Goal: Entertainment & Leisure: Browse casually

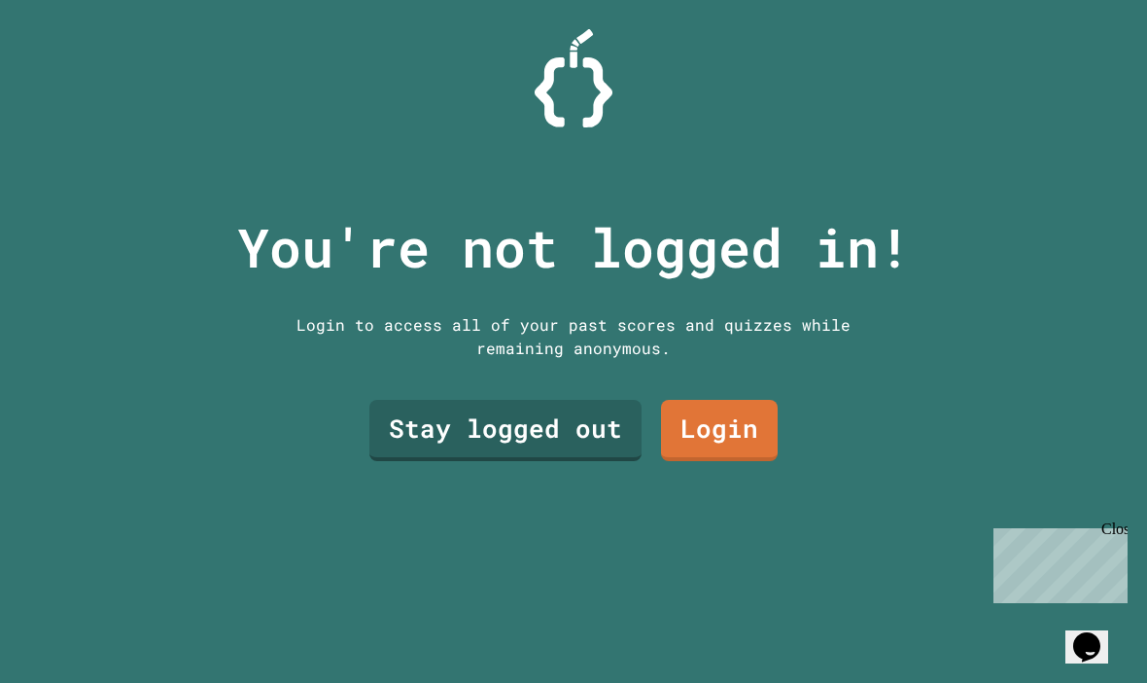
click at [570, 507] on div "You're not logged in! Login to access all of your past scores and quizzes while…" at bounding box center [574, 341] width 713 height 683
click at [540, 461] on link "Stay logged out" at bounding box center [505, 430] width 272 height 61
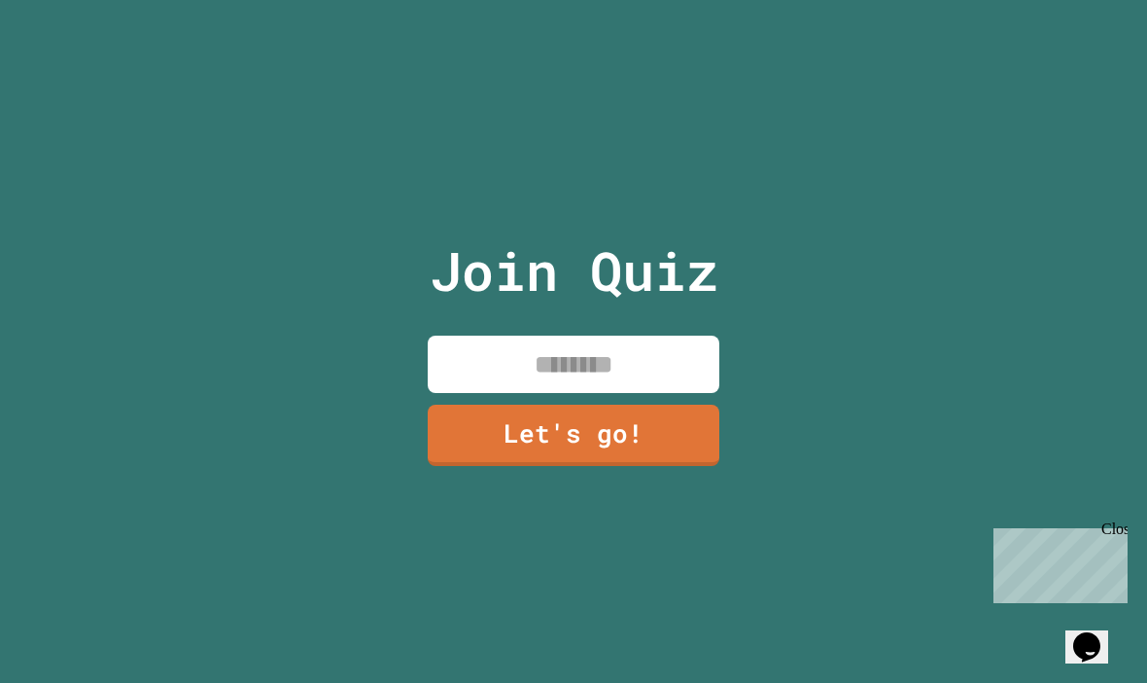
click at [654, 376] on input at bounding box center [574, 363] width 292 height 57
type input "*********"
click at [569, 466] on link "Let's go!" at bounding box center [574, 434] width 292 height 61
click at [1121, 522] on div "Close" at bounding box center [1114, 532] width 24 height 24
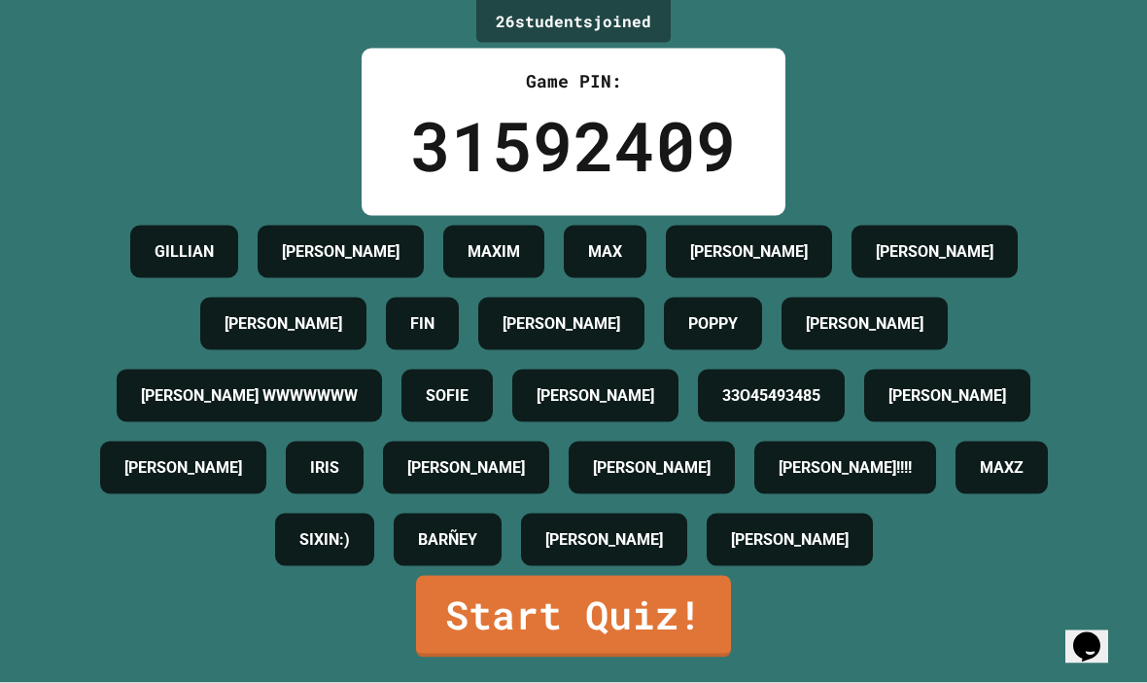
scroll to position [67, 0]
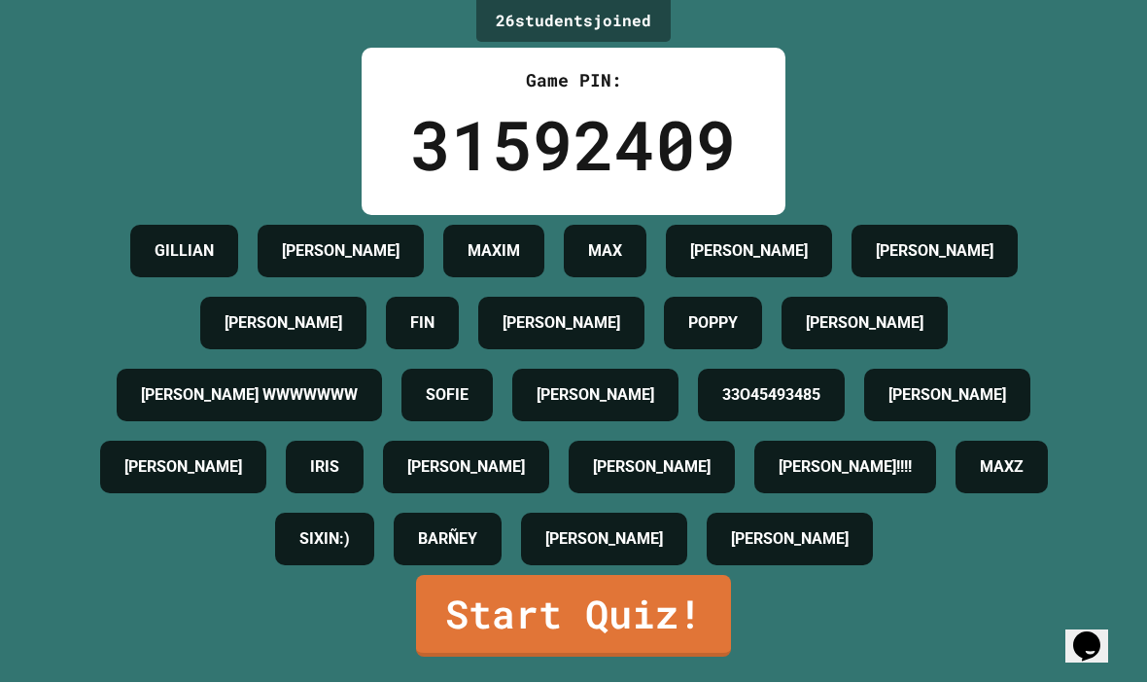
click at [660, 621] on link "Start Quiz!" at bounding box center [573, 617] width 315 height 82
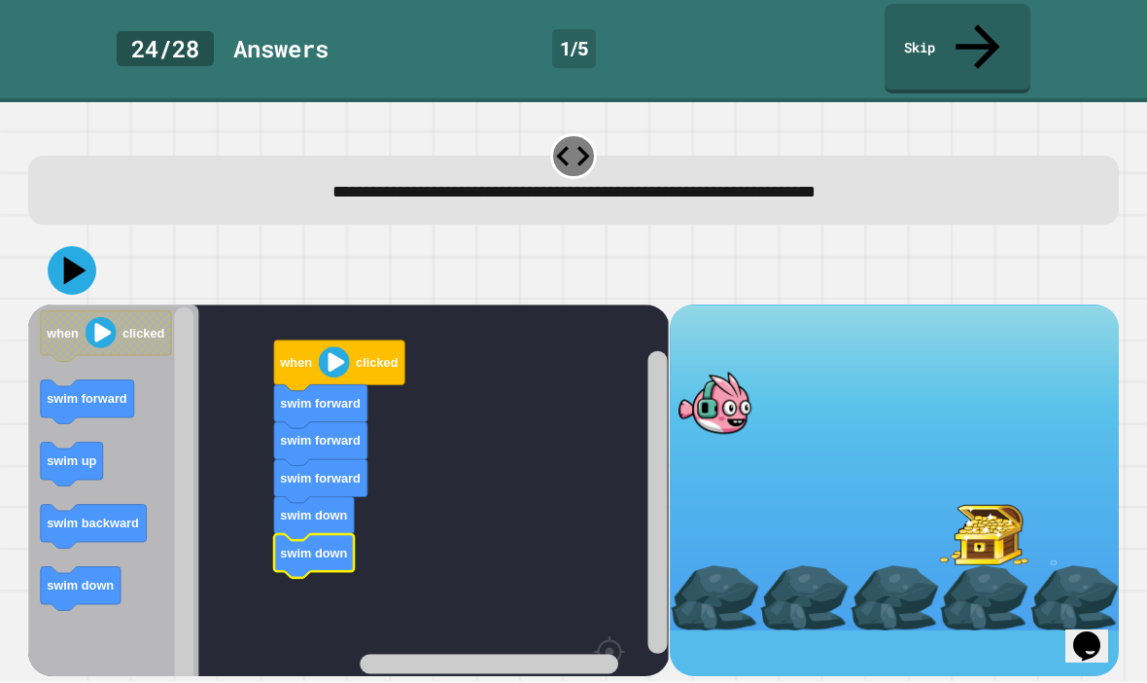
click at [340, 347] on image "Blockly Workspace" at bounding box center [334, 362] width 31 height 31
click at [62, 247] on icon at bounding box center [72, 271] width 49 height 49
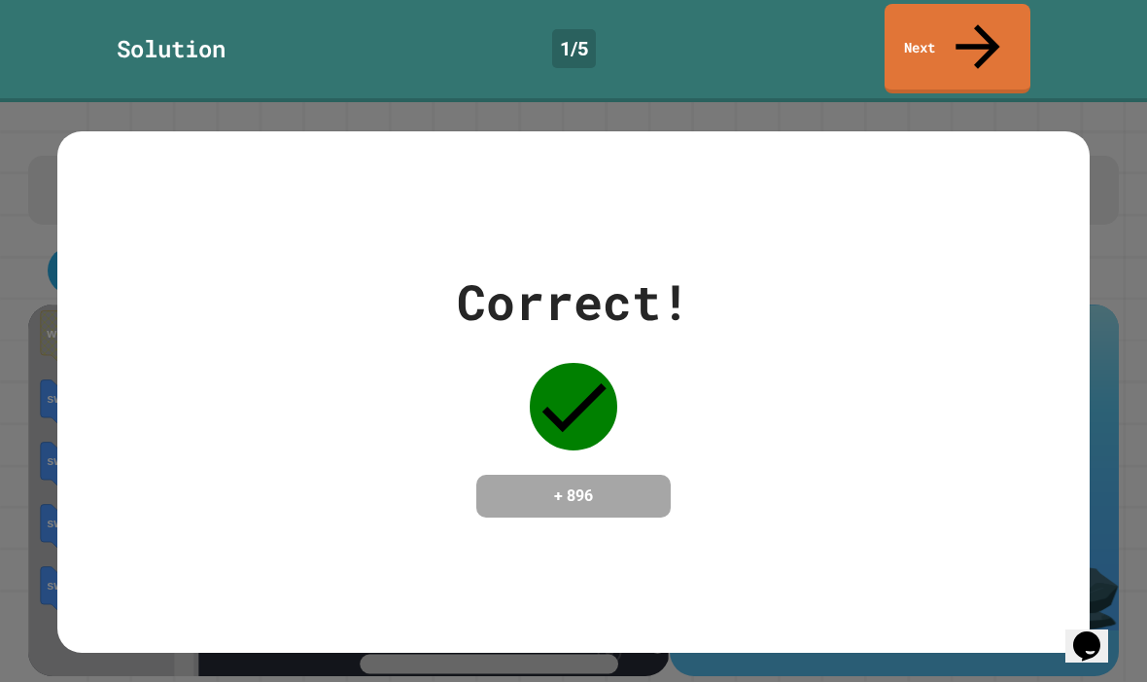
click at [587, 364] on icon at bounding box center [574, 408] width 88 height 88
click at [946, 440] on div "Correct! + 896" at bounding box center [573, 392] width 1033 height 252
click at [591, 375] on icon at bounding box center [574, 408] width 88 height 88
click at [591, 364] on icon at bounding box center [574, 408] width 88 height 88
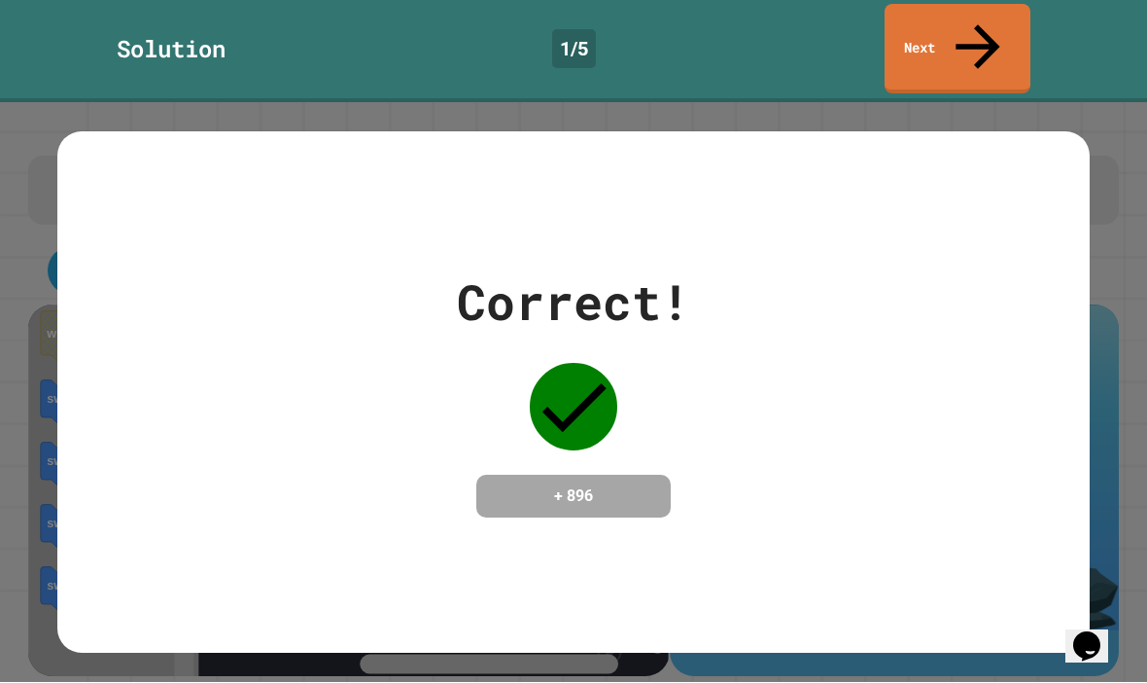
scroll to position [5, 0]
click at [998, 31] on link "Next" at bounding box center [958, 49] width 146 height 89
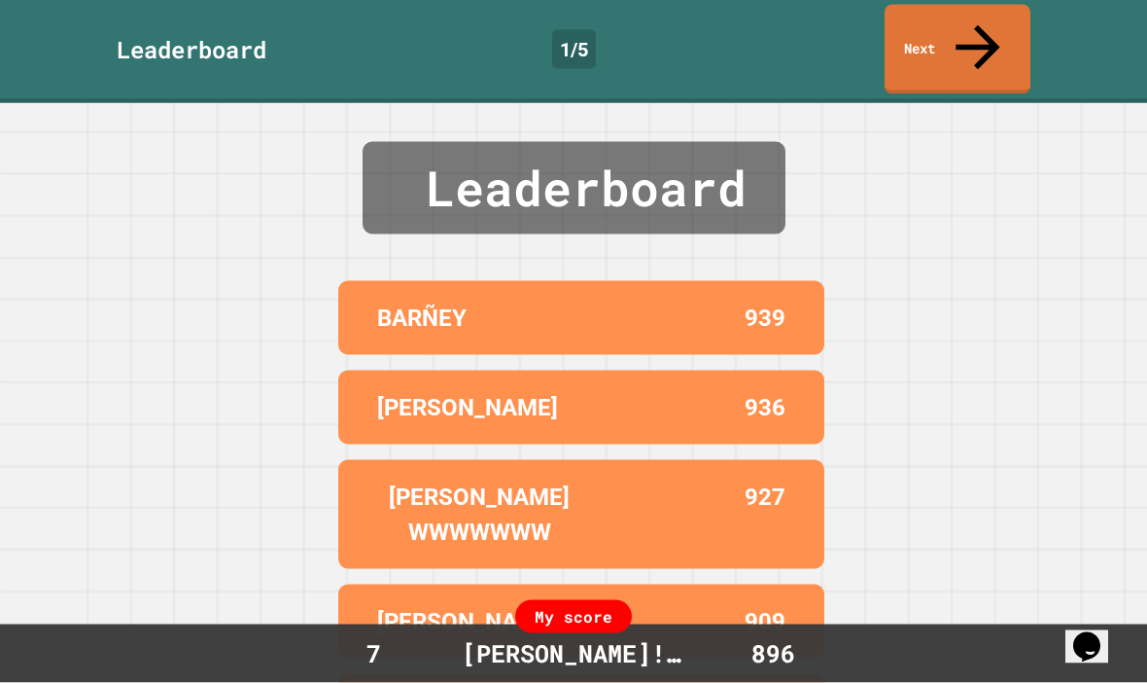
click at [1000, 28] on link "Next" at bounding box center [958, 49] width 146 height 89
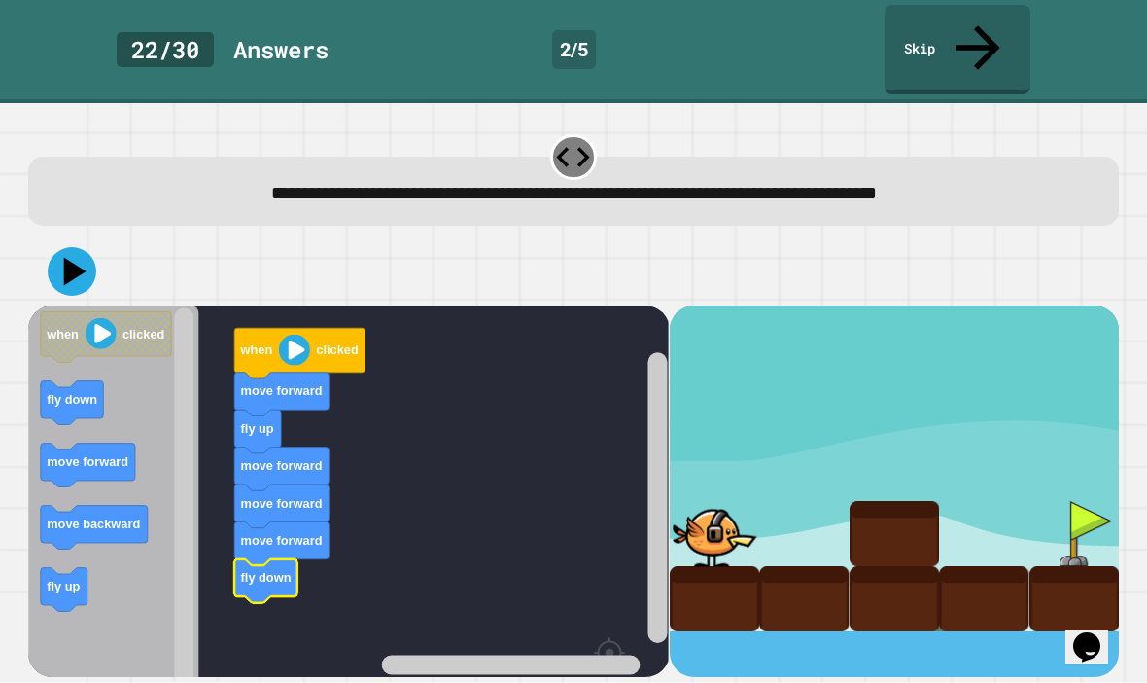
click at [314, 328] on icon "Blockly Workspace" at bounding box center [300, 353] width 130 height 51
click at [288, 333] on image "Blockly Workspace" at bounding box center [294, 348] width 31 height 31
click at [289, 333] on image "Blockly Workspace" at bounding box center [294, 348] width 31 height 31
click at [79, 247] on icon at bounding box center [72, 271] width 49 height 49
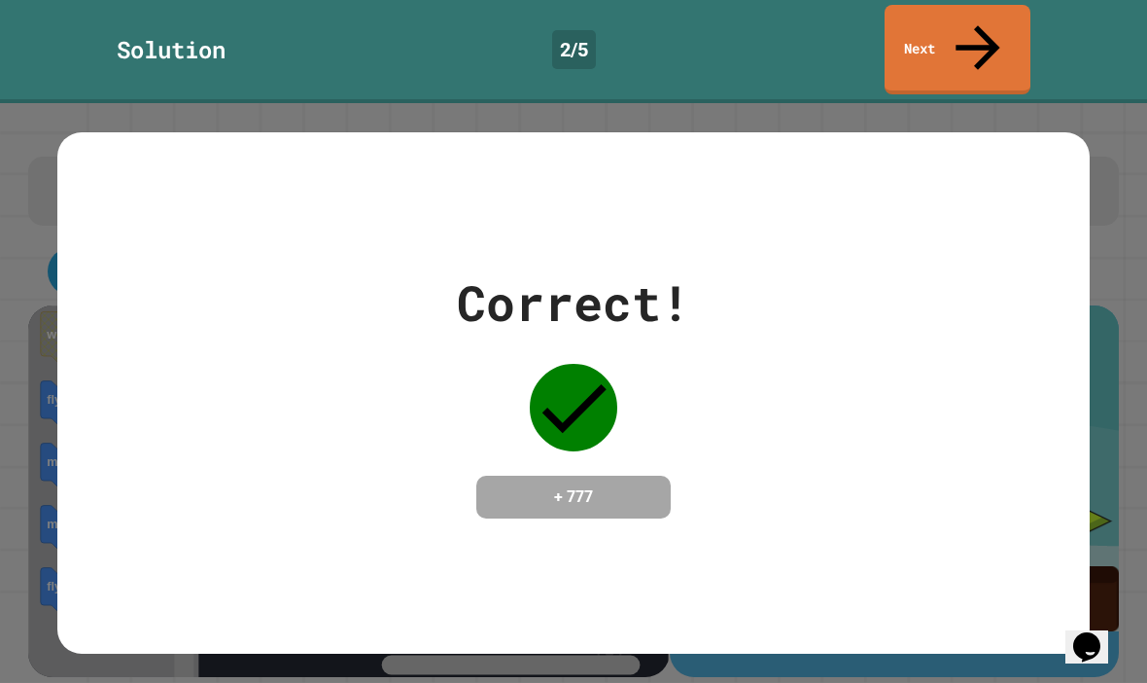
click at [836, 266] on div "Correct! + 777" at bounding box center [573, 392] width 1033 height 252
click at [986, 8] on link "Next" at bounding box center [958, 49] width 146 height 89
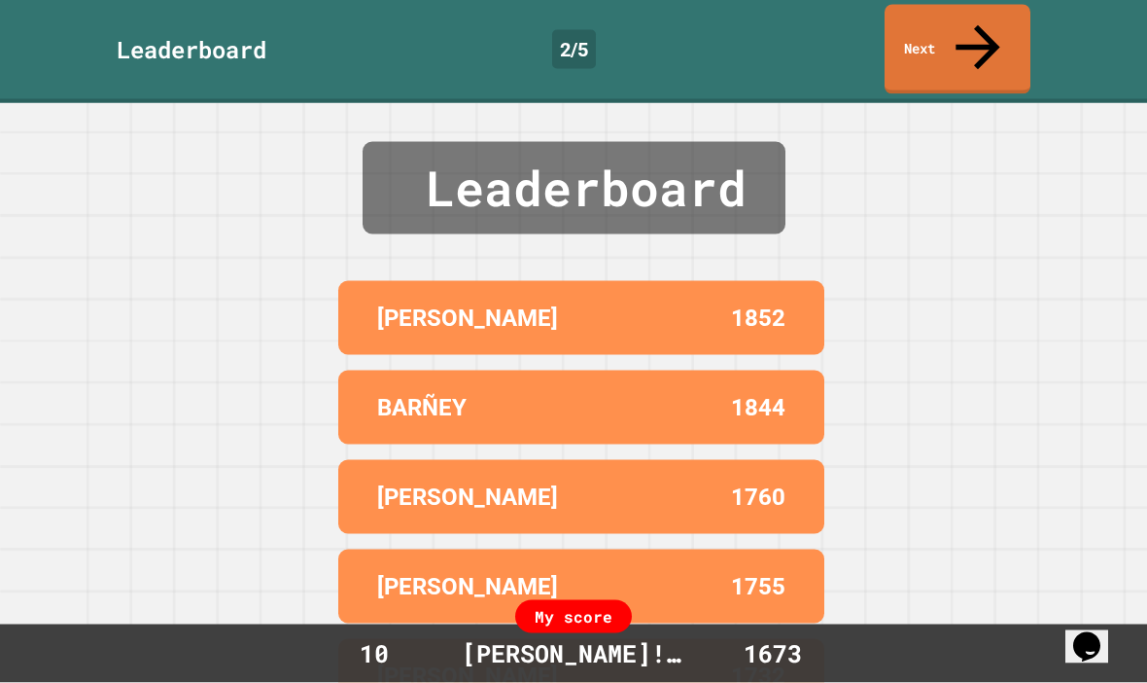
scroll to position [0, 0]
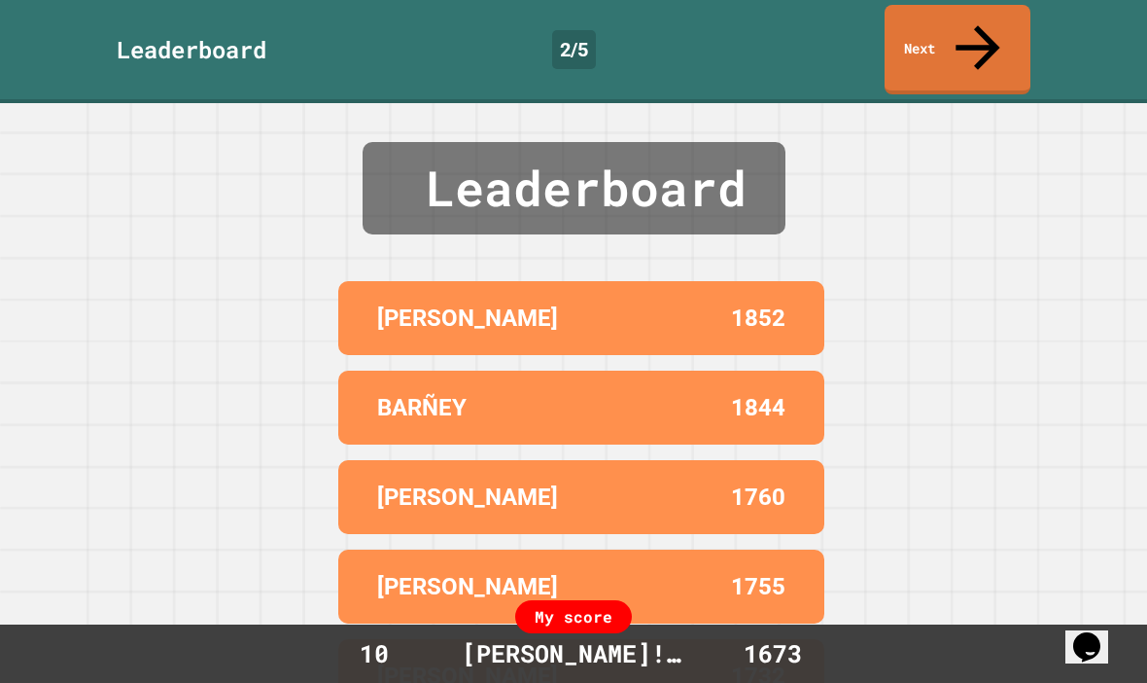
click at [965, 22] on link "Next" at bounding box center [958, 49] width 146 height 89
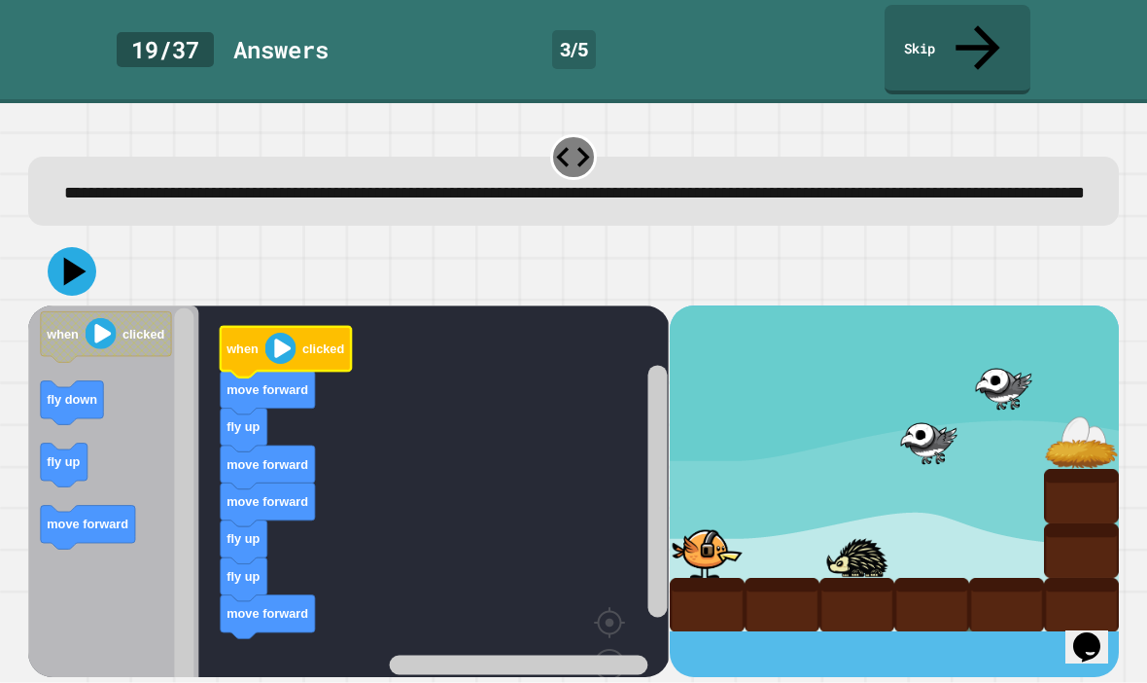
click at [275, 333] on image "Blockly Workspace" at bounding box center [280, 348] width 31 height 31
click at [60, 252] on icon at bounding box center [72, 271] width 49 height 49
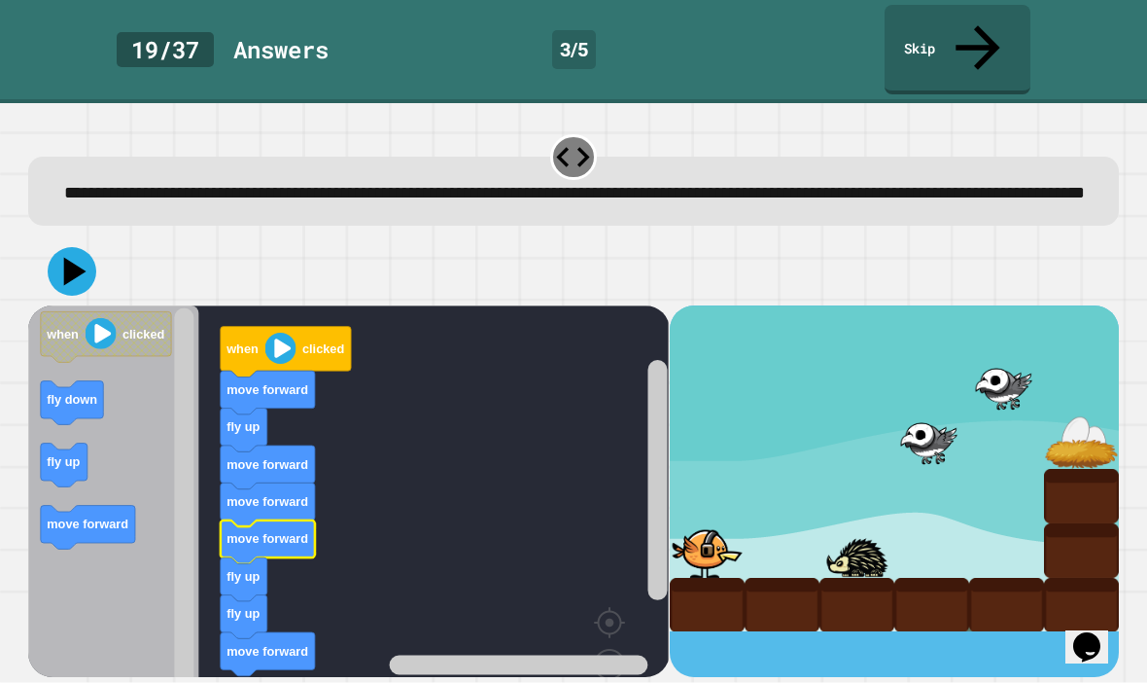
click at [274, 341] on image "Blockly Workspace" at bounding box center [280, 348] width 31 height 31
click at [58, 258] on icon at bounding box center [72, 271] width 49 height 49
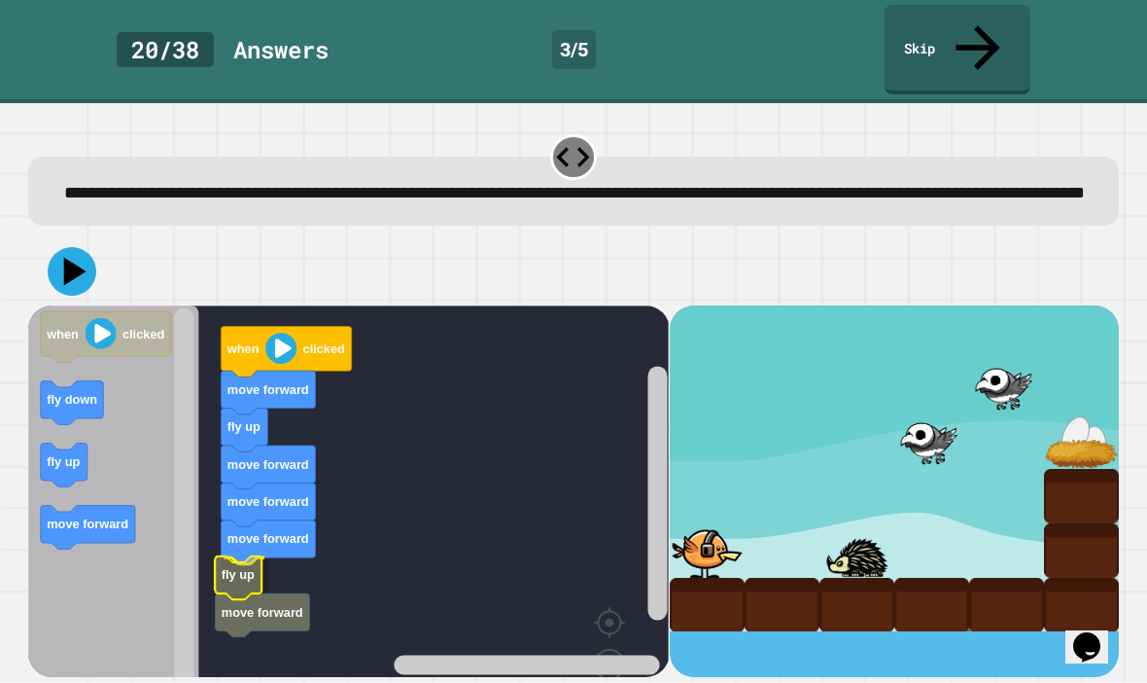
click at [233, 567] on text "fly up" at bounding box center [238, 574] width 33 height 15
click at [77, 279] on button at bounding box center [72, 271] width 49 height 49
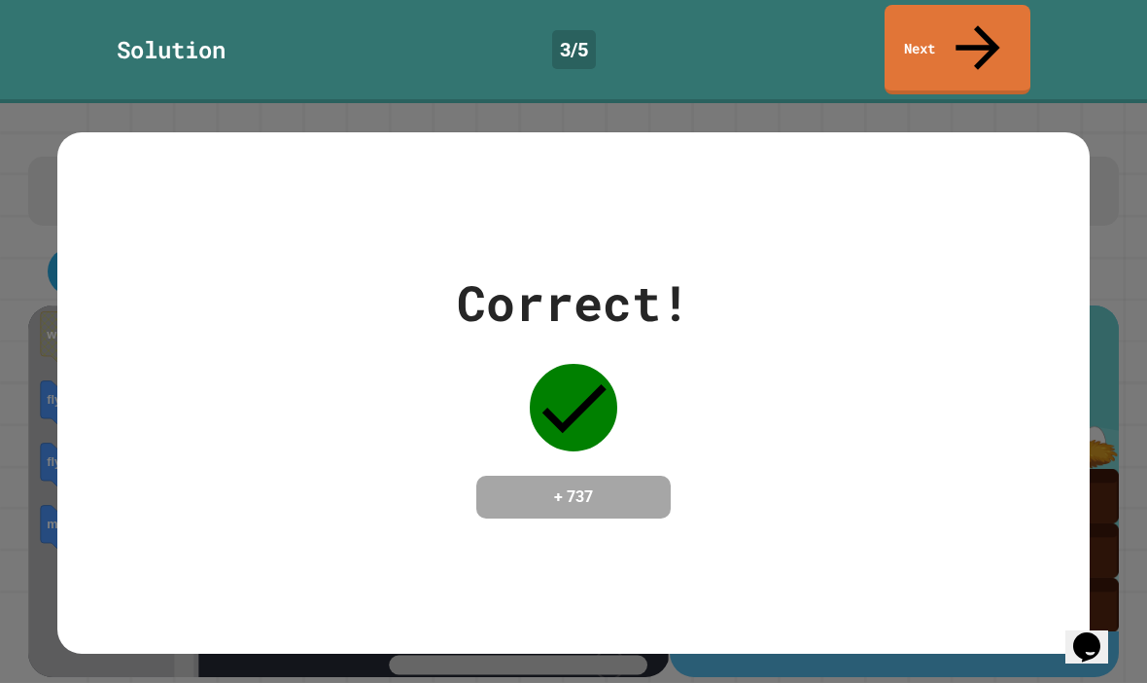
click at [966, 32] on link "Next" at bounding box center [958, 49] width 146 height 89
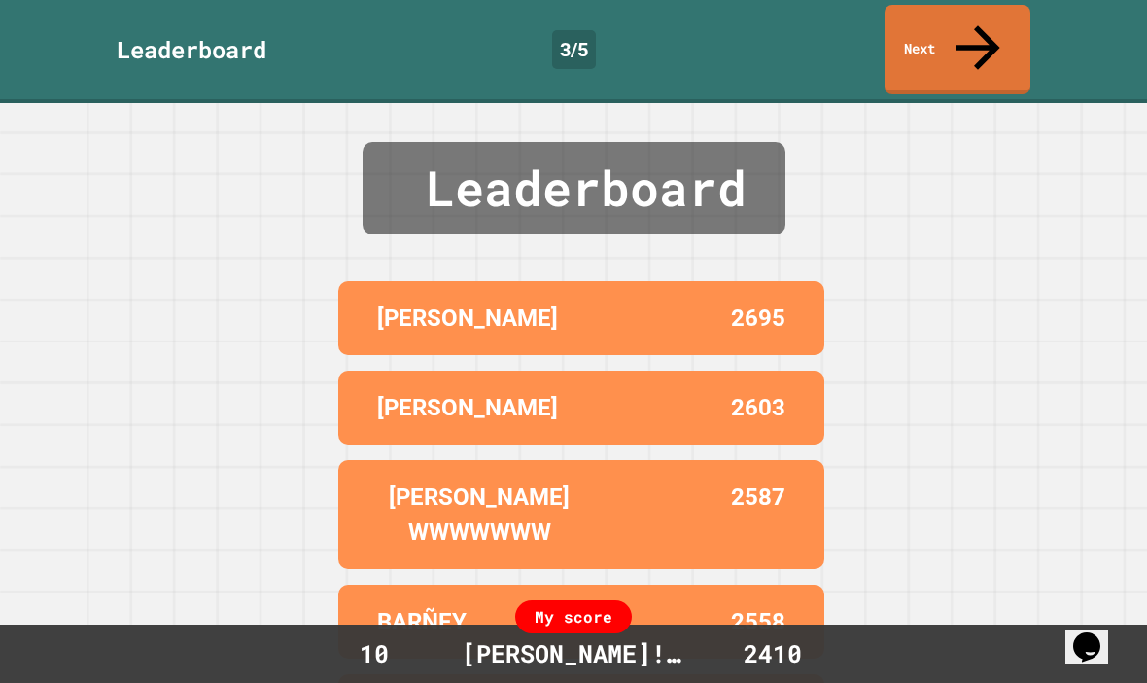
click at [987, 9] on link "Next" at bounding box center [958, 49] width 146 height 89
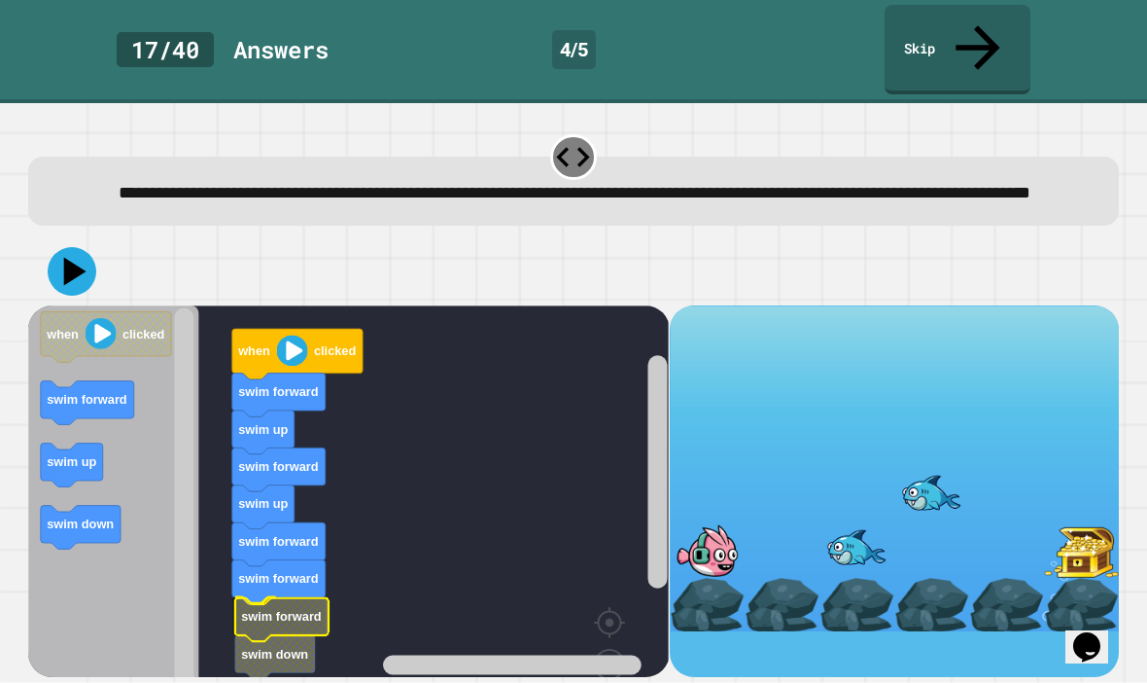
click at [290, 614] on icon "Blockly Workspace" at bounding box center [281, 619] width 93 height 44
click at [71, 261] on icon at bounding box center [75, 271] width 22 height 28
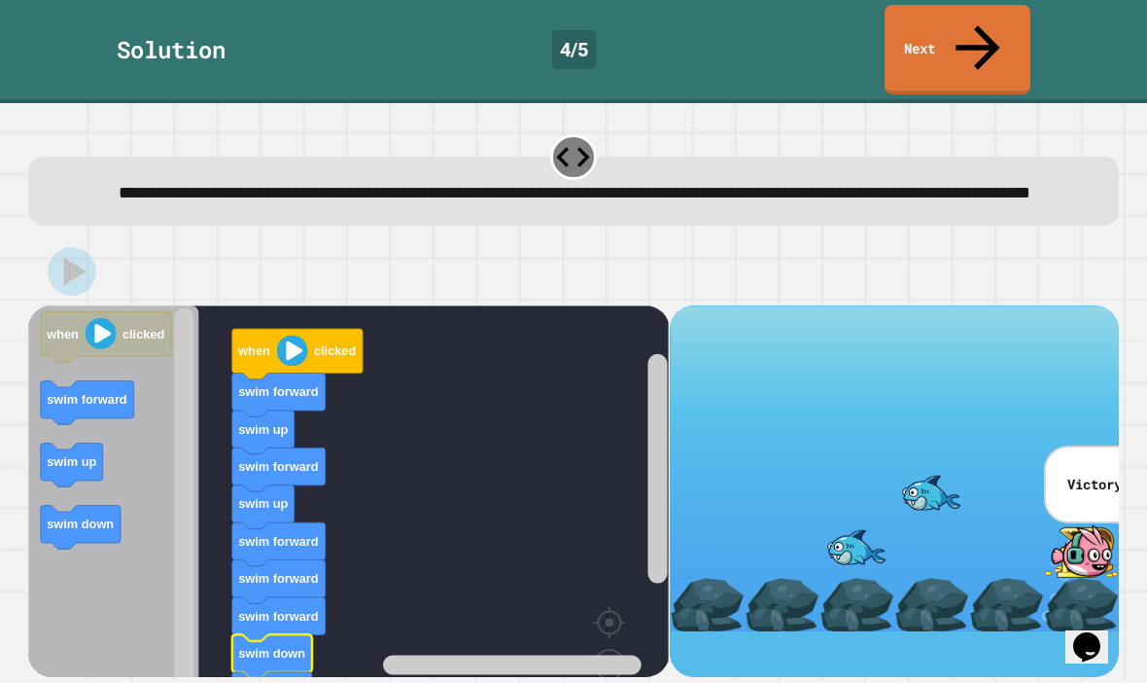
click at [935, 27] on link "Next" at bounding box center [958, 49] width 146 height 89
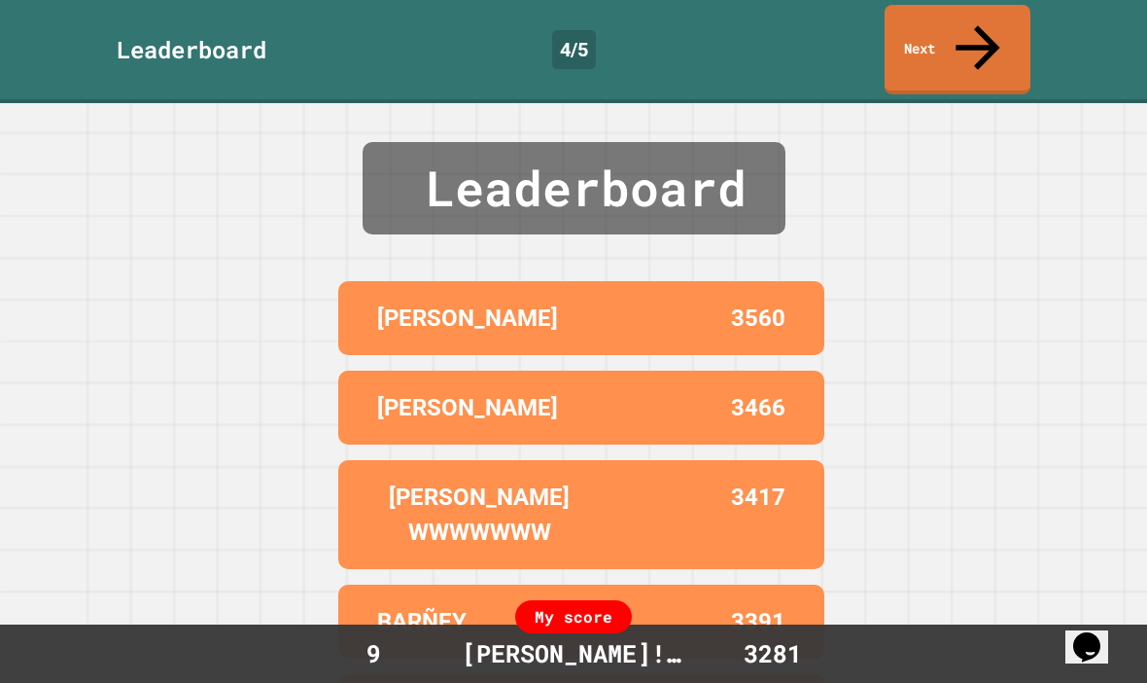
click at [965, 31] on link "Next" at bounding box center [958, 49] width 146 height 89
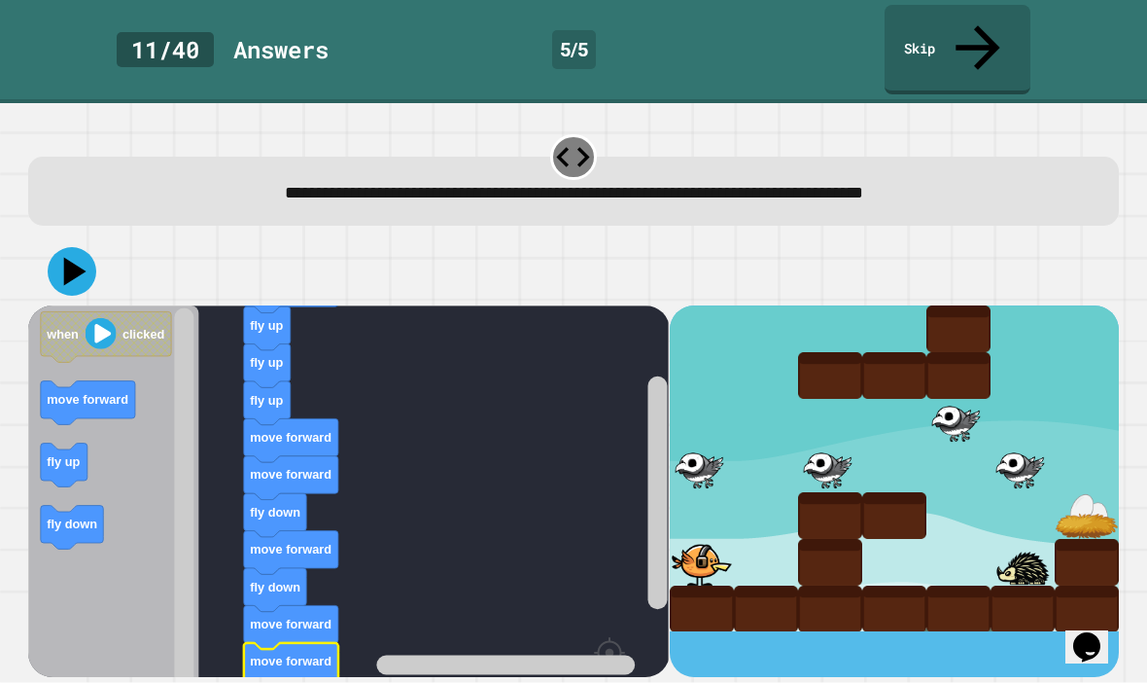
click at [71, 247] on icon at bounding box center [72, 271] width 49 height 49
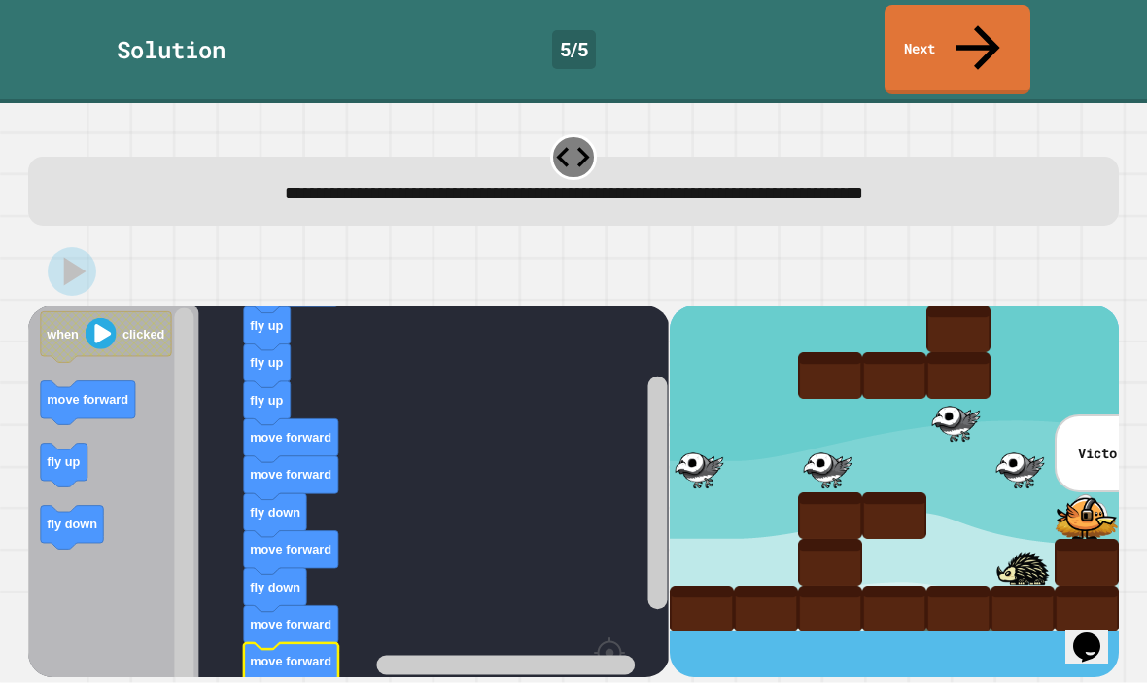
click at [978, 8] on link "Next" at bounding box center [958, 49] width 146 height 89
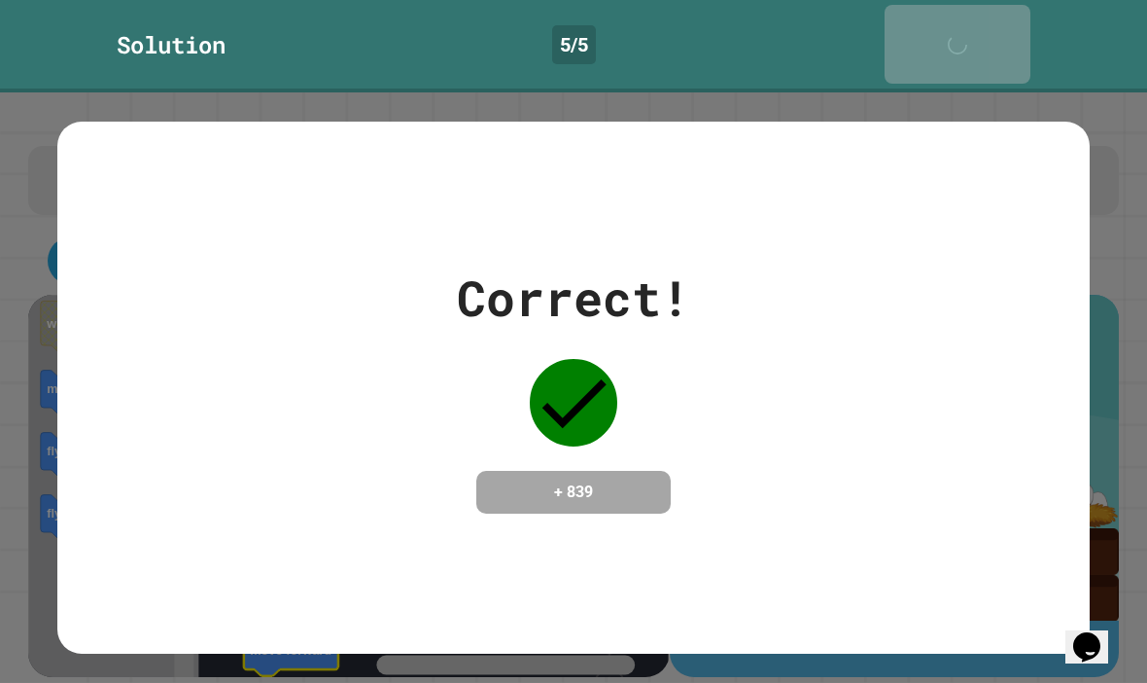
click at [982, 35] on icon at bounding box center [962, 54] width 39 height 39
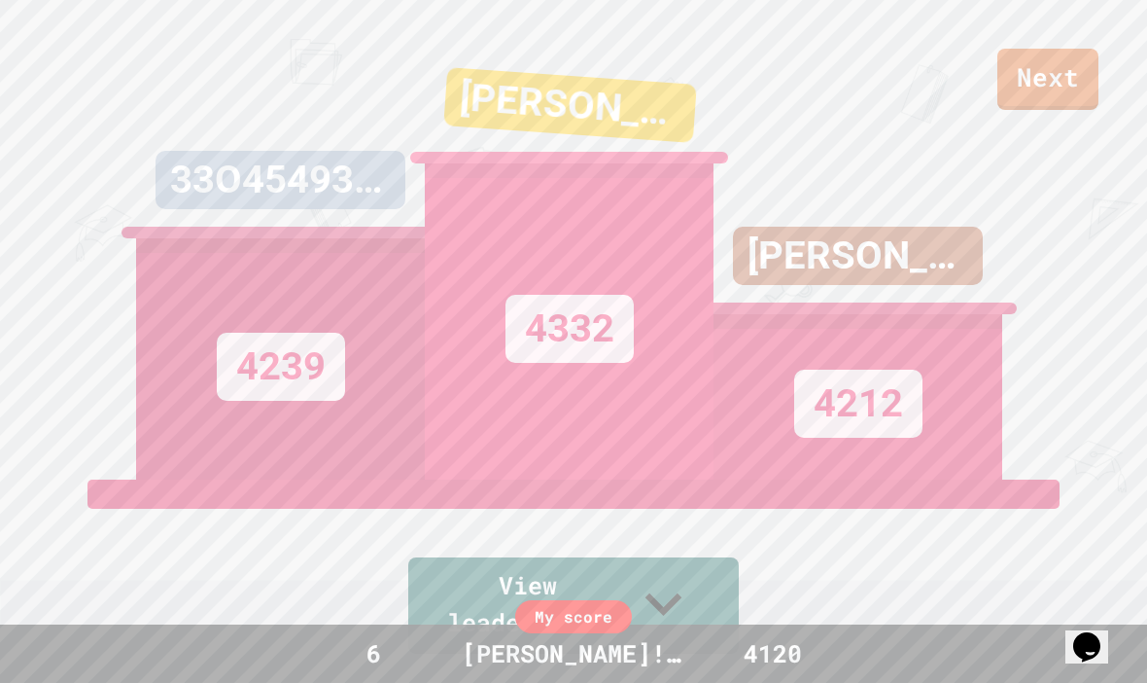
click at [1054, 109] on link "Next" at bounding box center [1048, 79] width 101 height 61
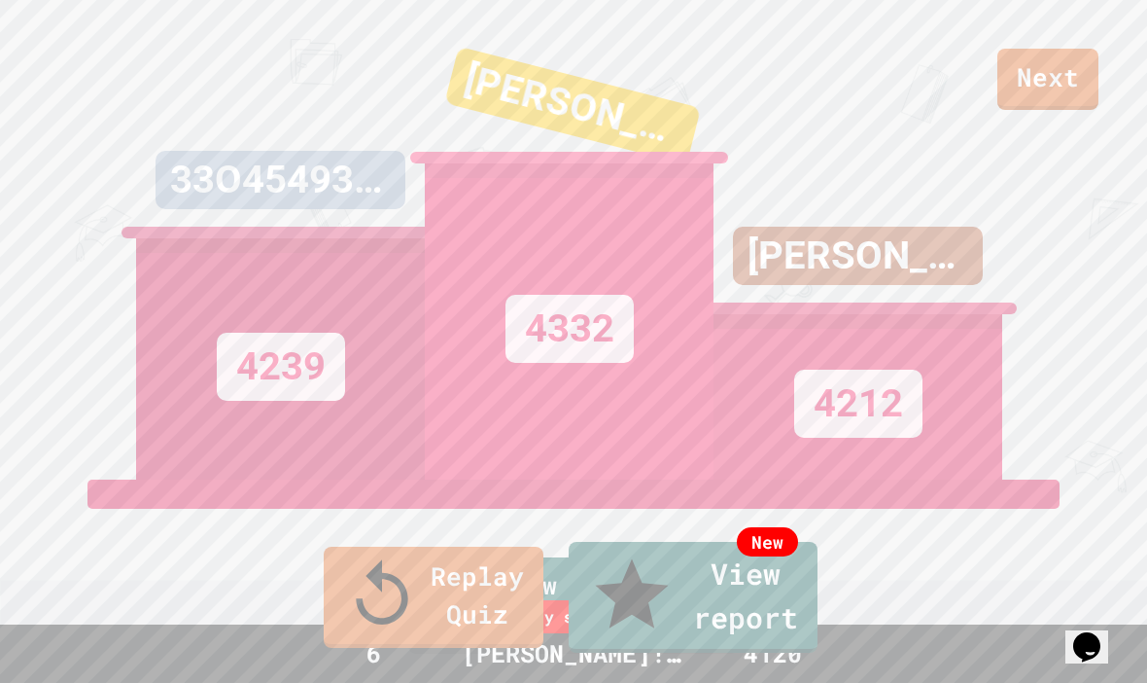
click at [447, 637] on link "Replay Quiz" at bounding box center [434, 596] width 220 height 101
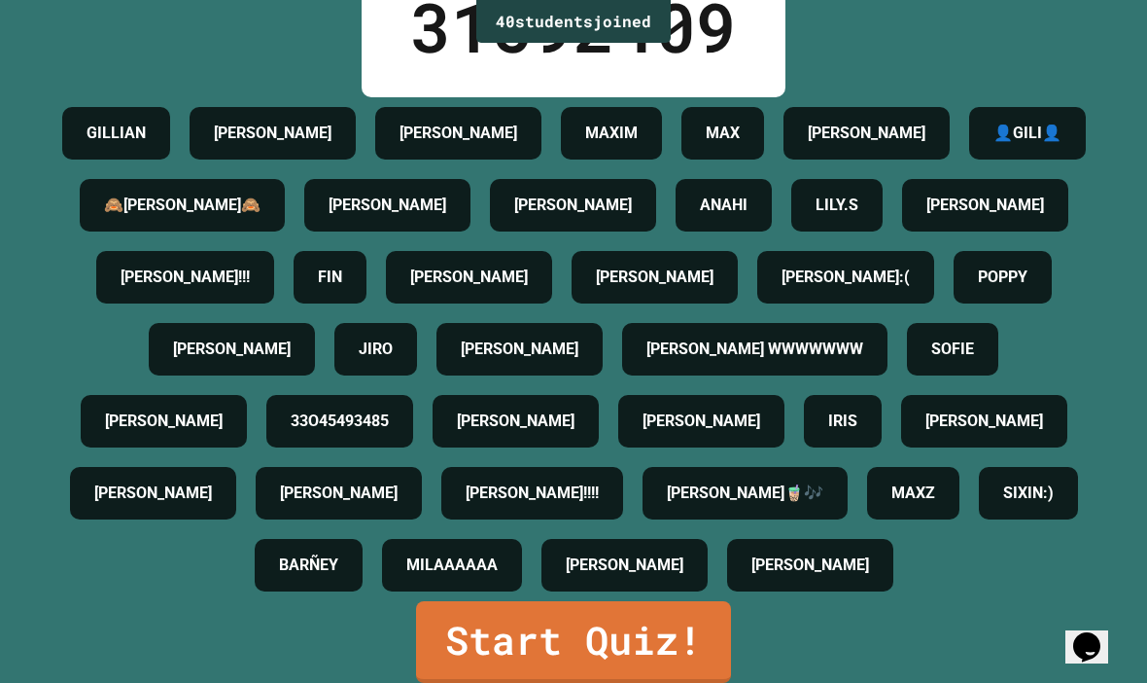
scroll to position [67, 0]
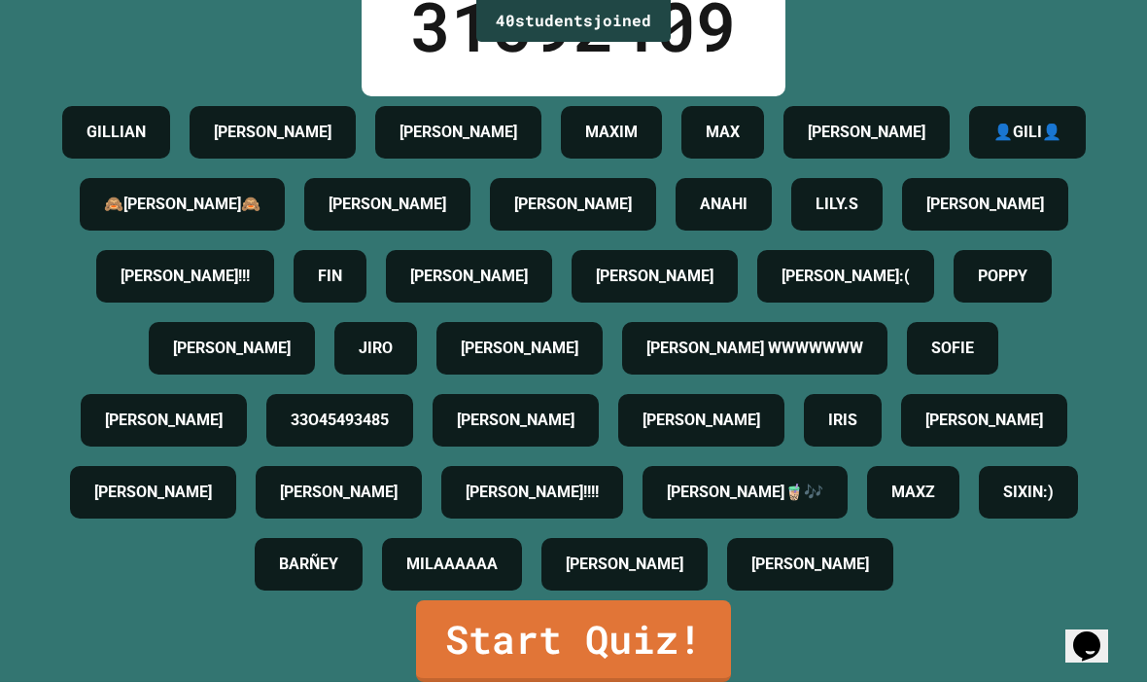
click at [650, 620] on link "Start Quiz!" at bounding box center [573, 642] width 315 height 82
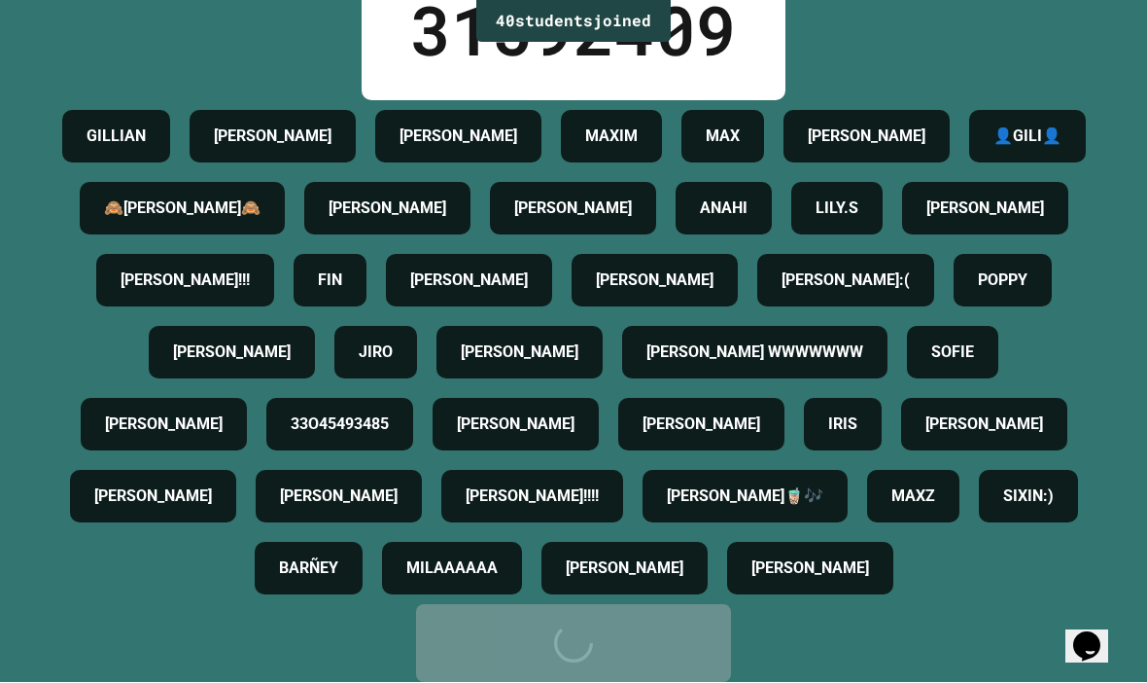
scroll to position [0, 0]
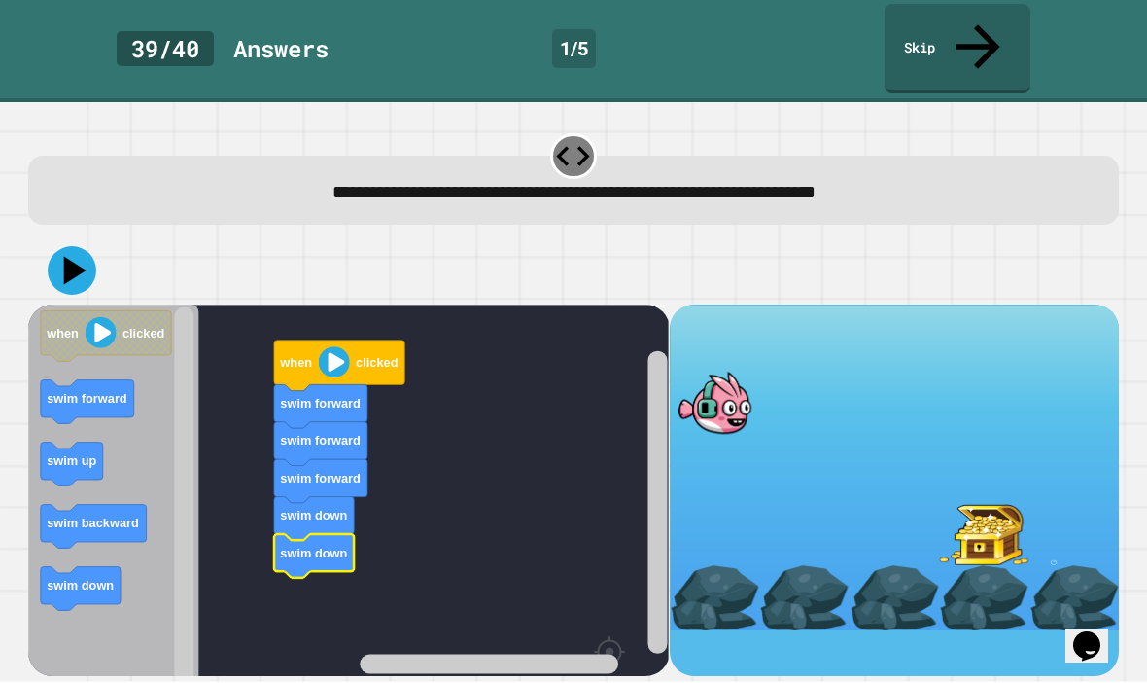
click at [63, 247] on icon at bounding box center [72, 271] width 49 height 49
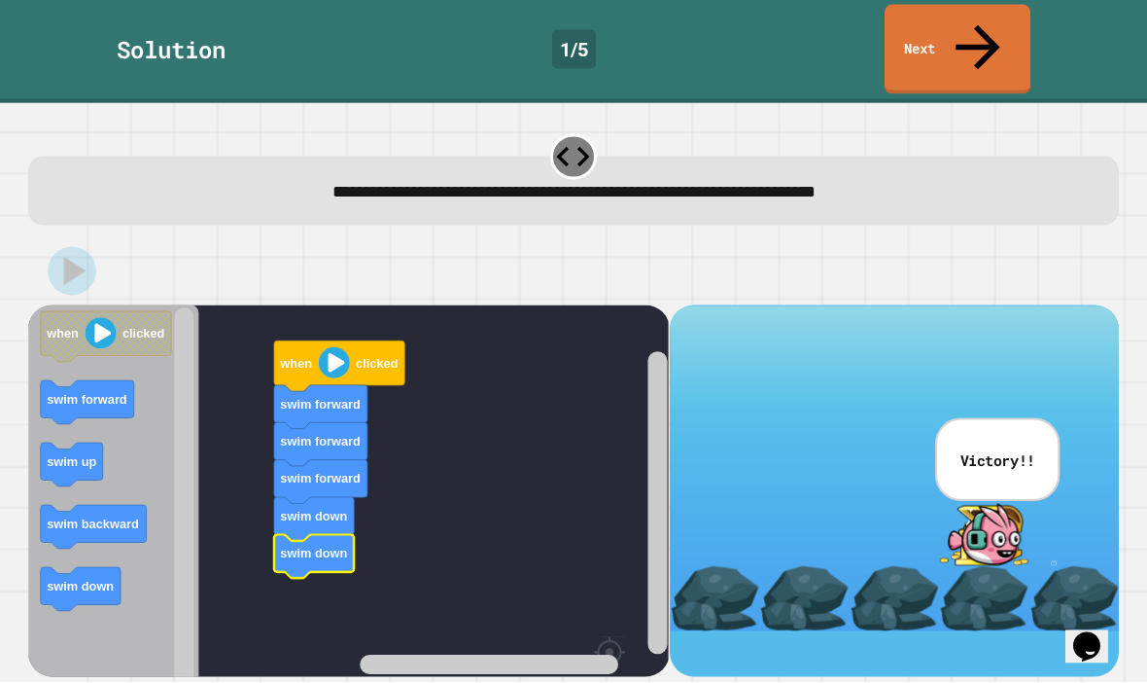
scroll to position [33, 0]
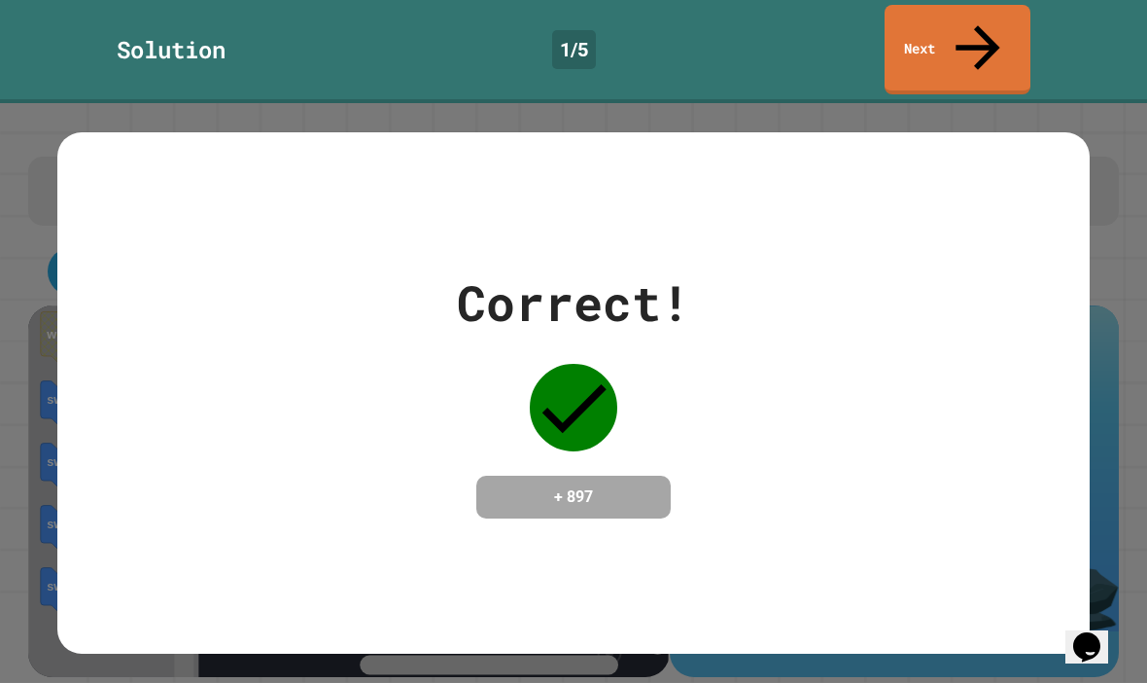
click at [983, 8] on link "Next" at bounding box center [958, 49] width 146 height 89
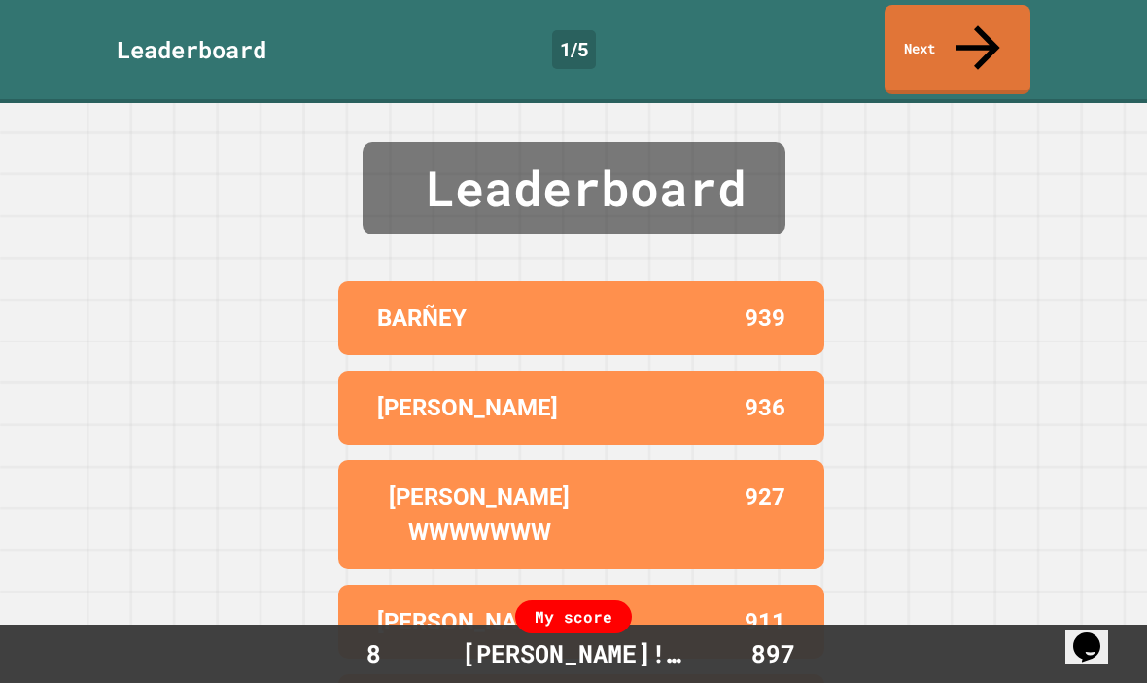
scroll to position [0, 0]
click at [978, 40] on link "Next" at bounding box center [958, 49] width 146 height 89
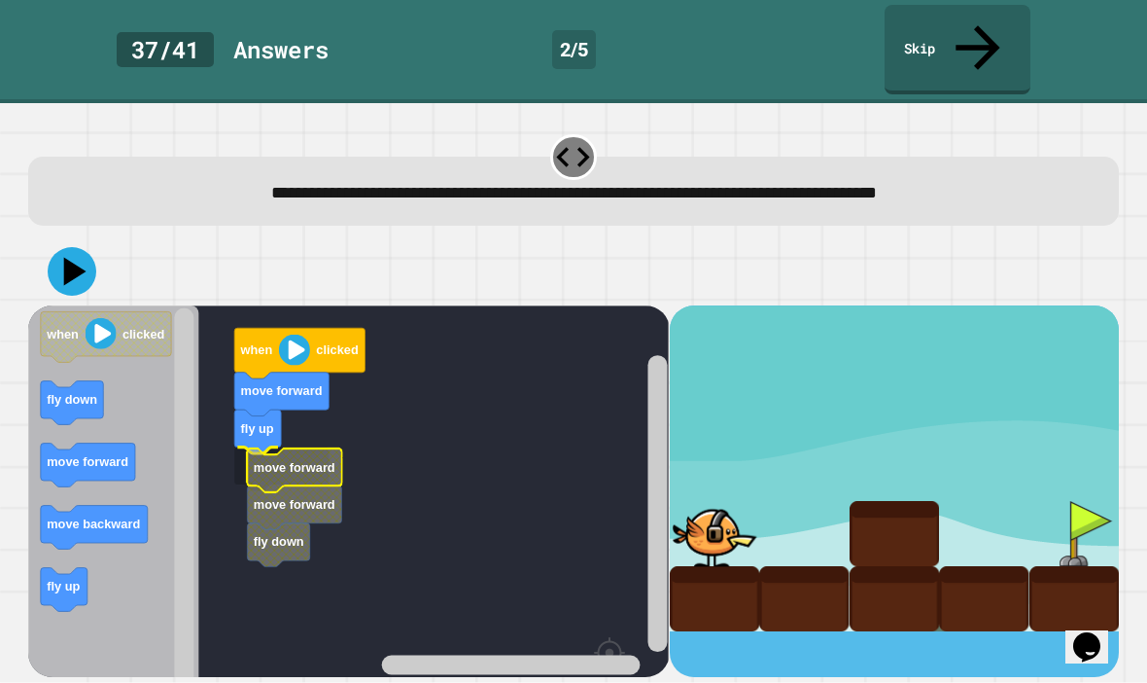
click at [313, 448] on icon "Blockly Workspace" at bounding box center [295, 470] width 94 height 44
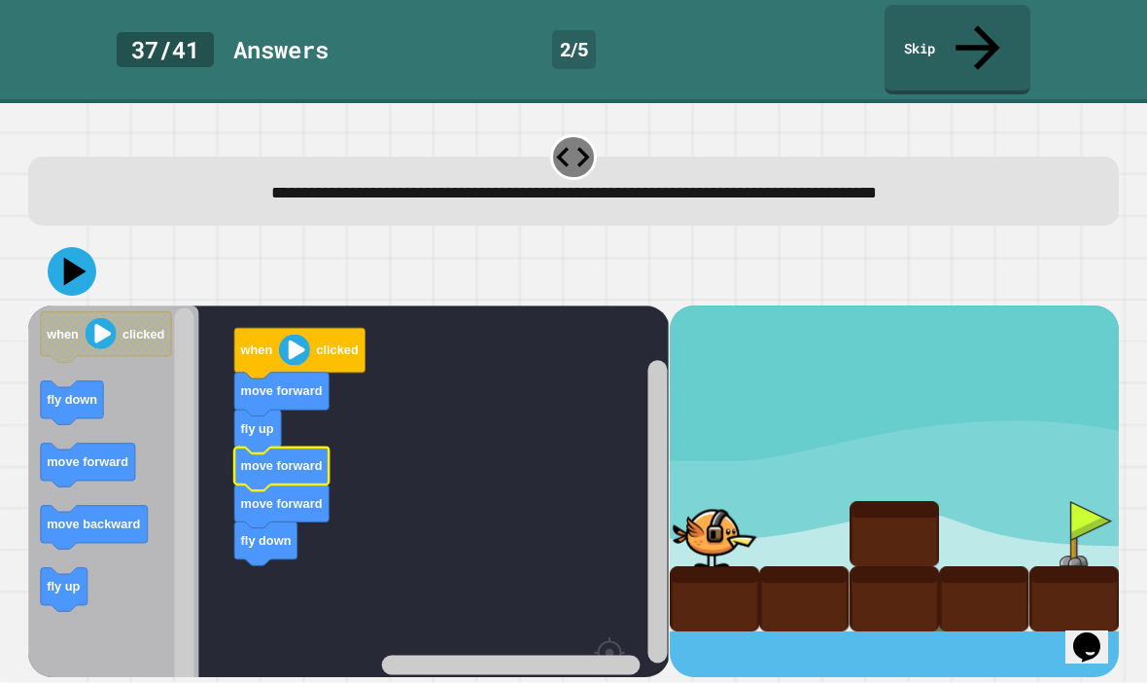
click at [81, 247] on icon at bounding box center [72, 271] width 49 height 49
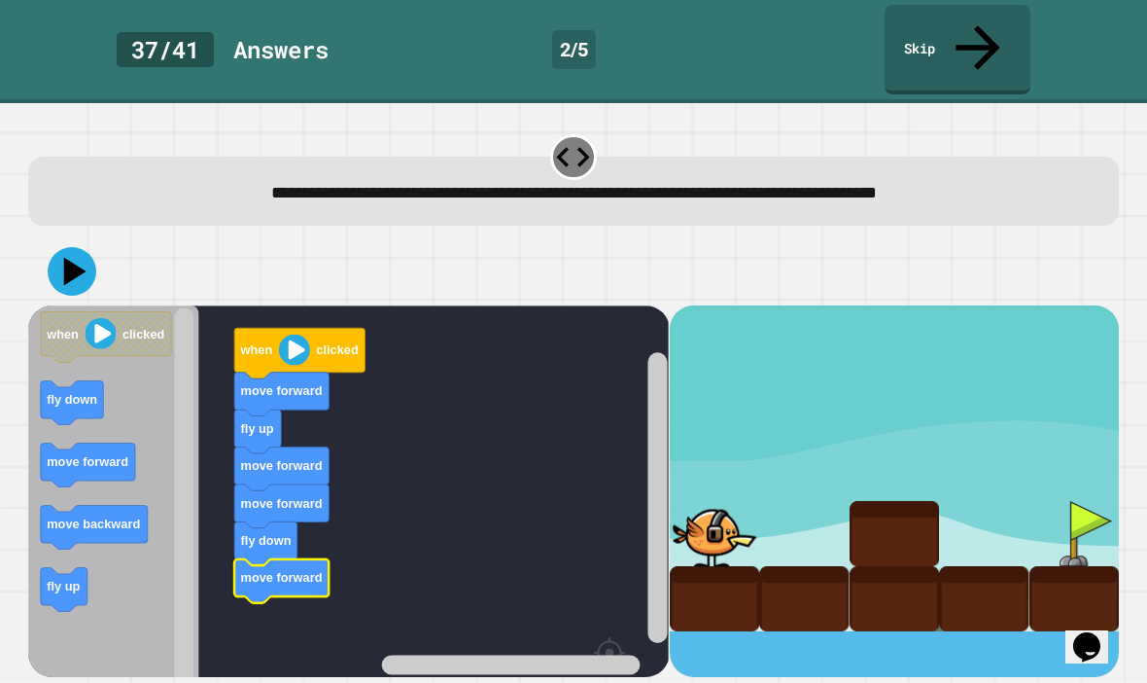
click at [70, 257] on icon at bounding box center [75, 271] width 22 height 28
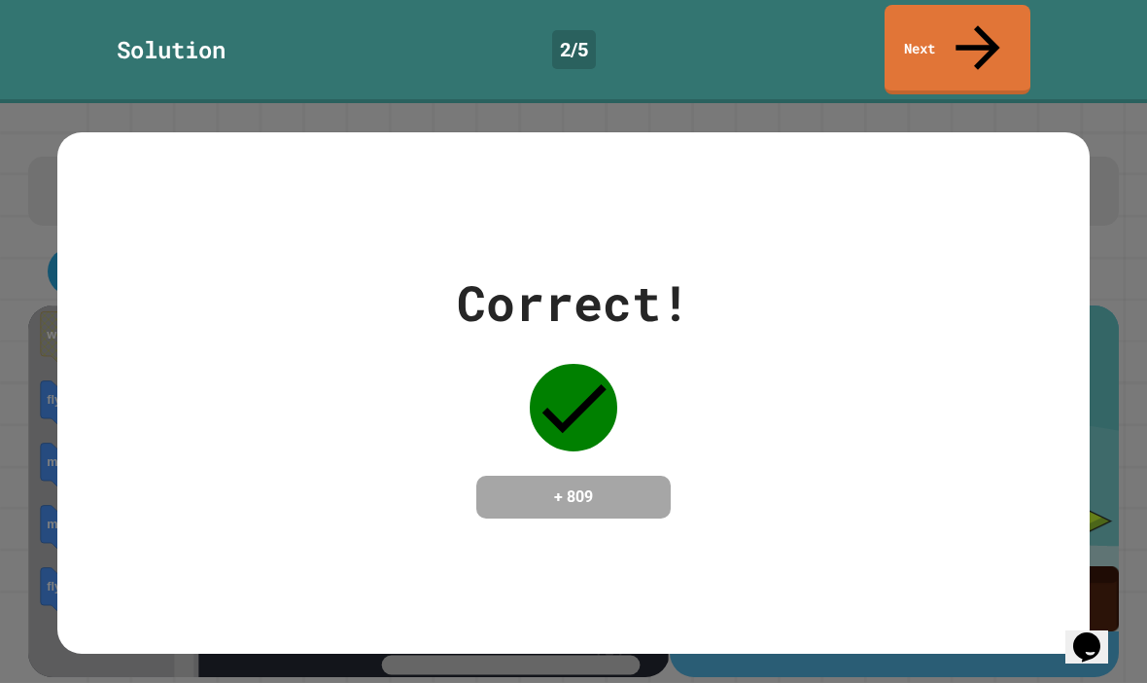
click at [984, 45] on link "Next" at bounding box center [958, 49] width 146 height 89
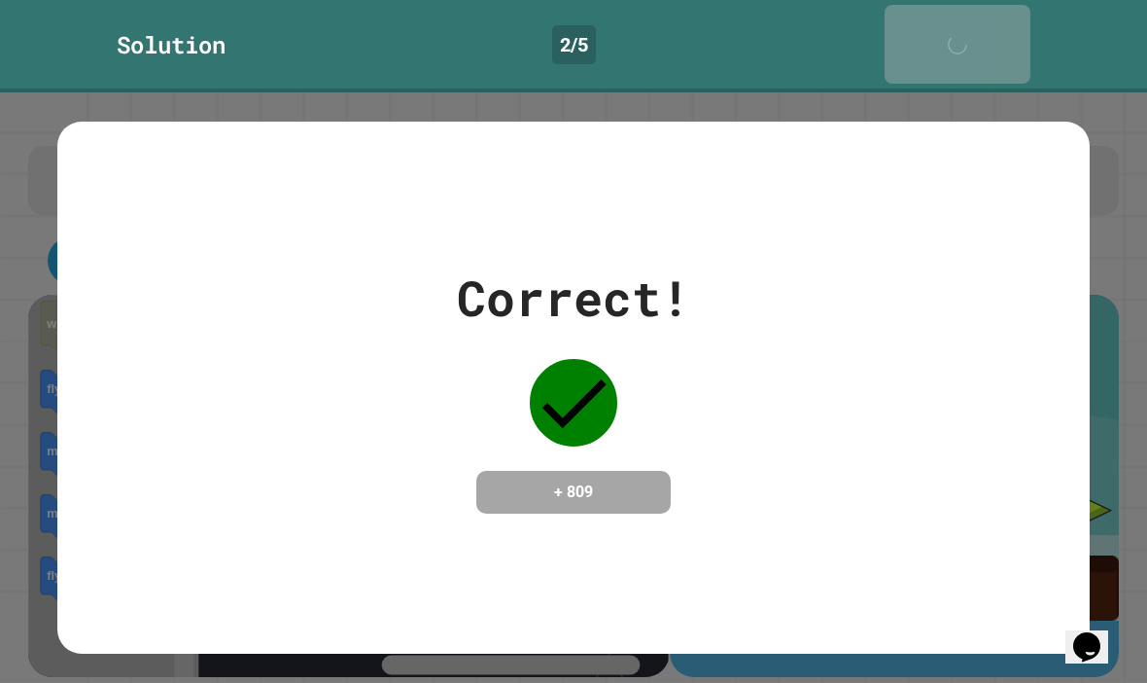
click at [973, 35] on icon at bounding box center [962, 54] width 39 height 39
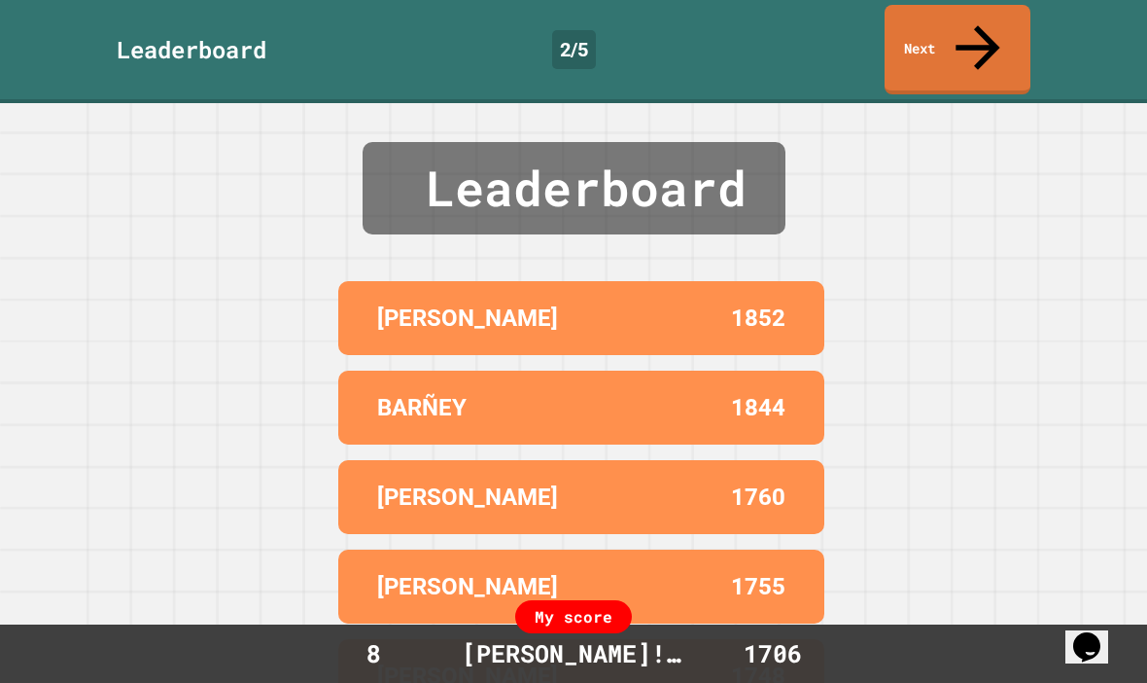
click at [1005, 13] on link "Next" at bounding box center [958, 49] width 146 height 89
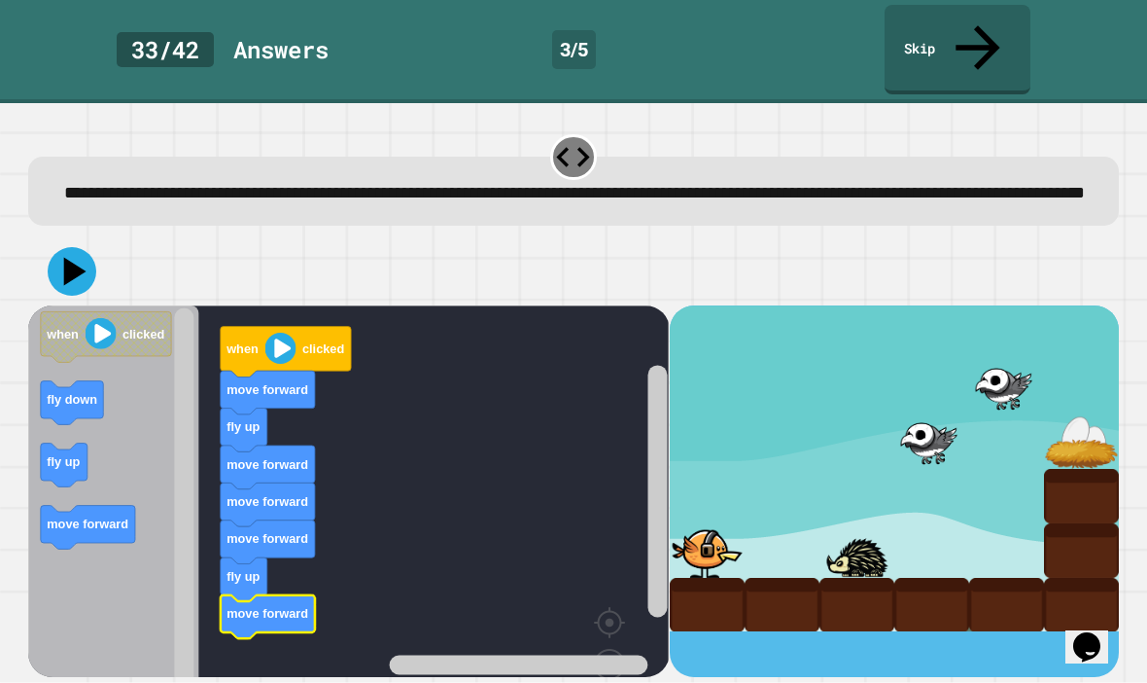
click at [272, 335] on image "Blockly Workspace" at bounding box center [280, 348] width 31 height 31
click at [94, 251] on button at bounding box center [72, 271] width 49 height 49
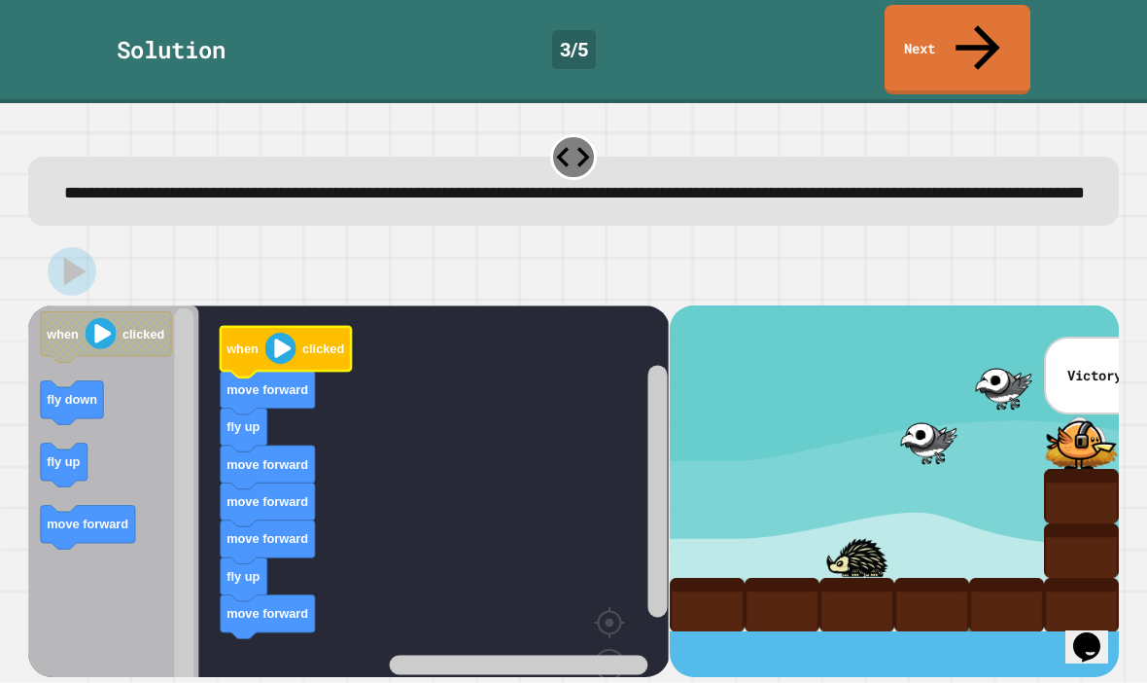
click at [977, 27] on icon at bounding box center [978, 48] width 66 height 66
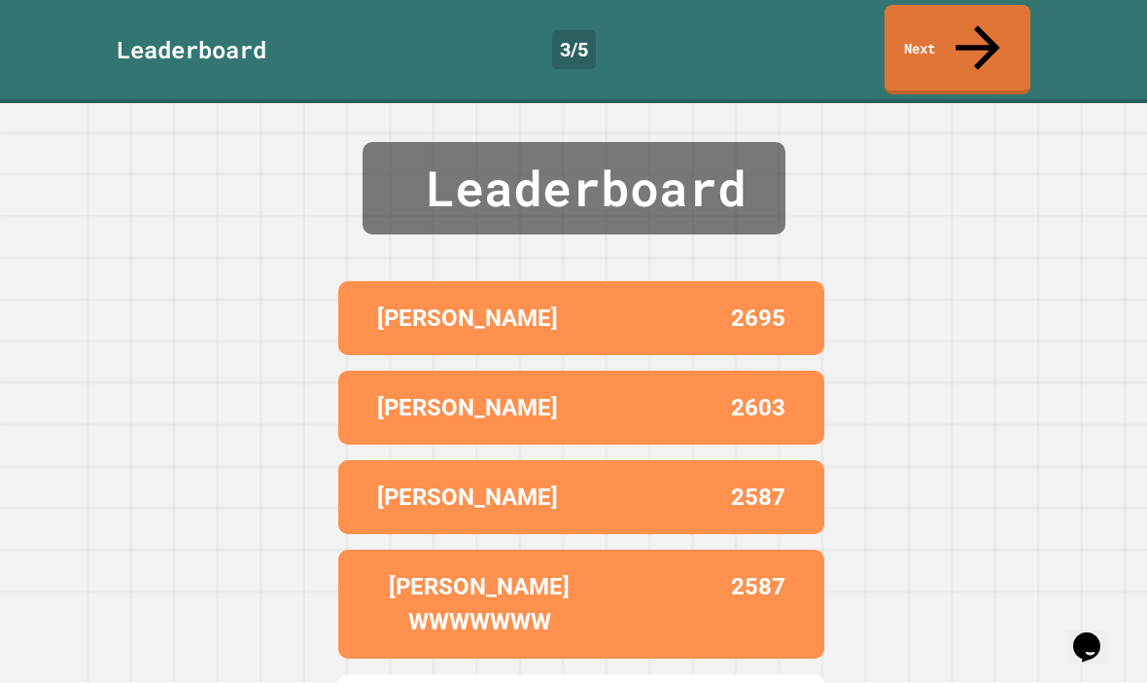
scroll to position [23, 0]
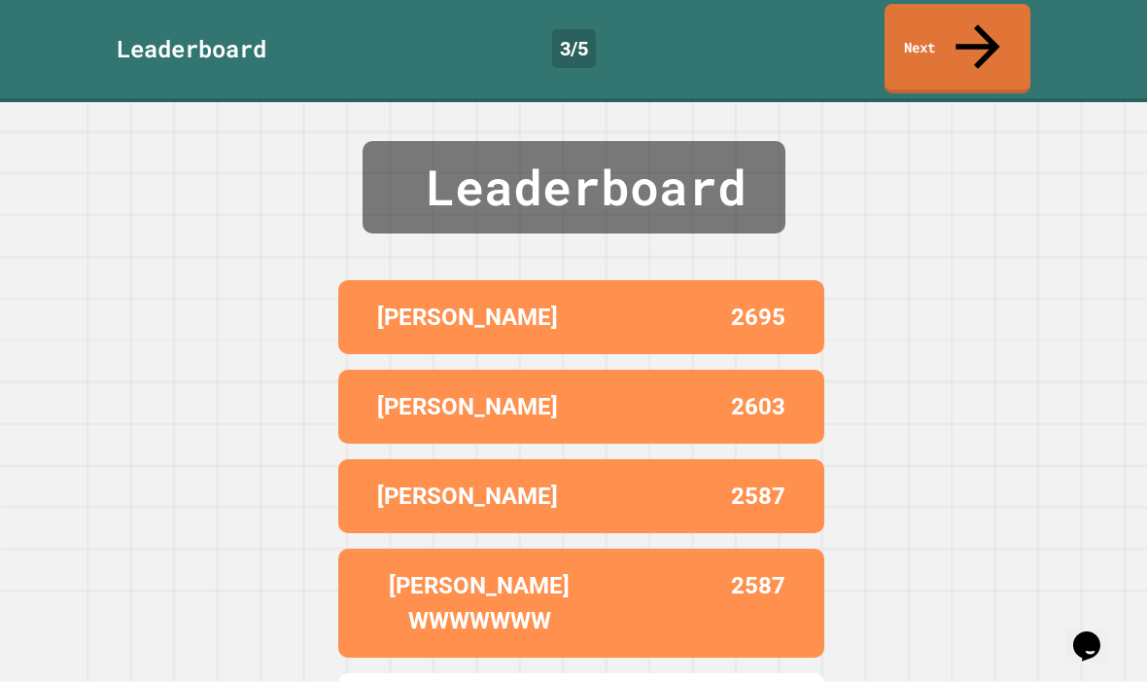
click at [980, 18] on link "Next" at bounding box center [958, 49] width 146 height 89
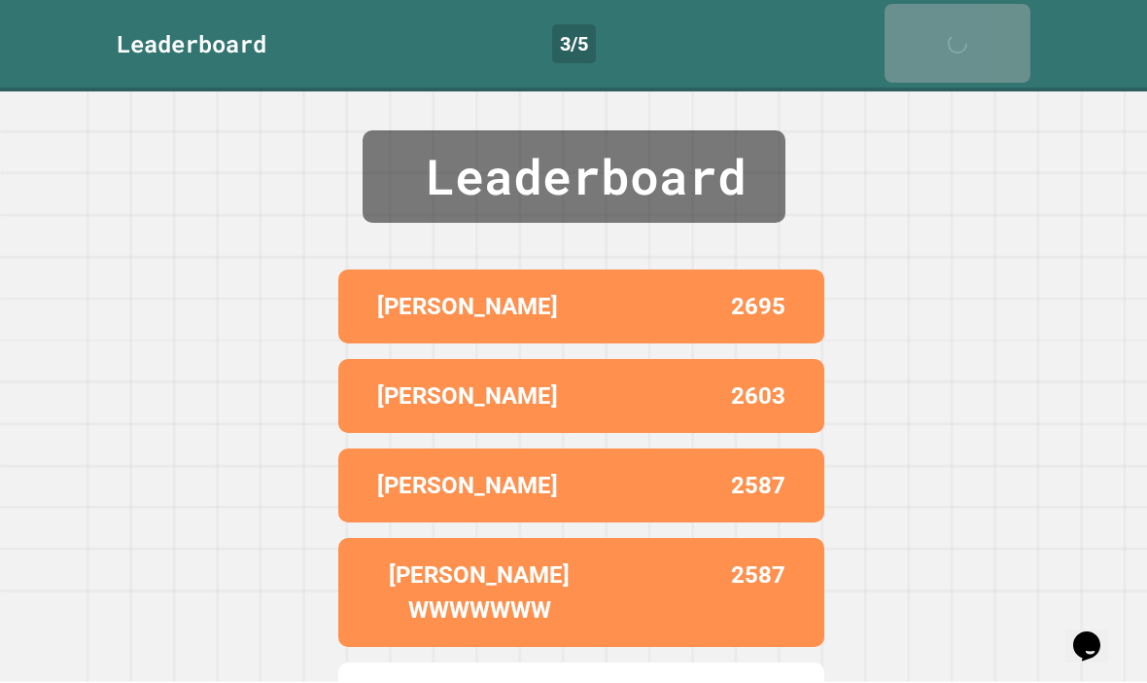
scroll to position [24, 0]
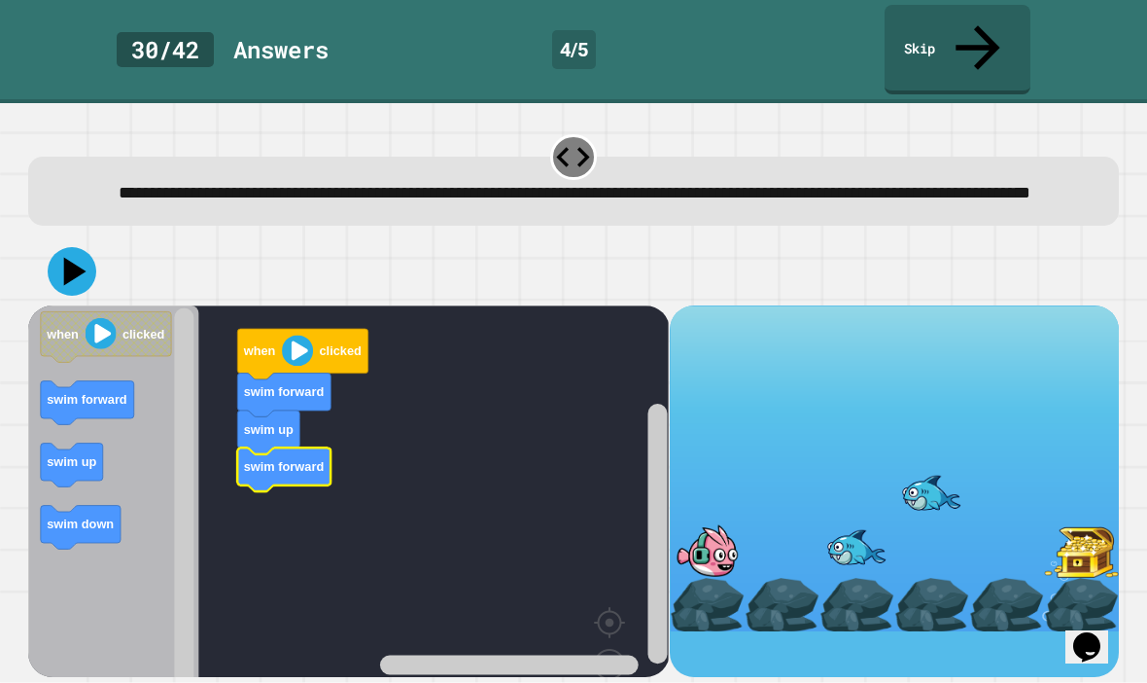
click at [248, 447] on icon "Blockly Workspace" at bounding box center [284, 469] width 93 height 44
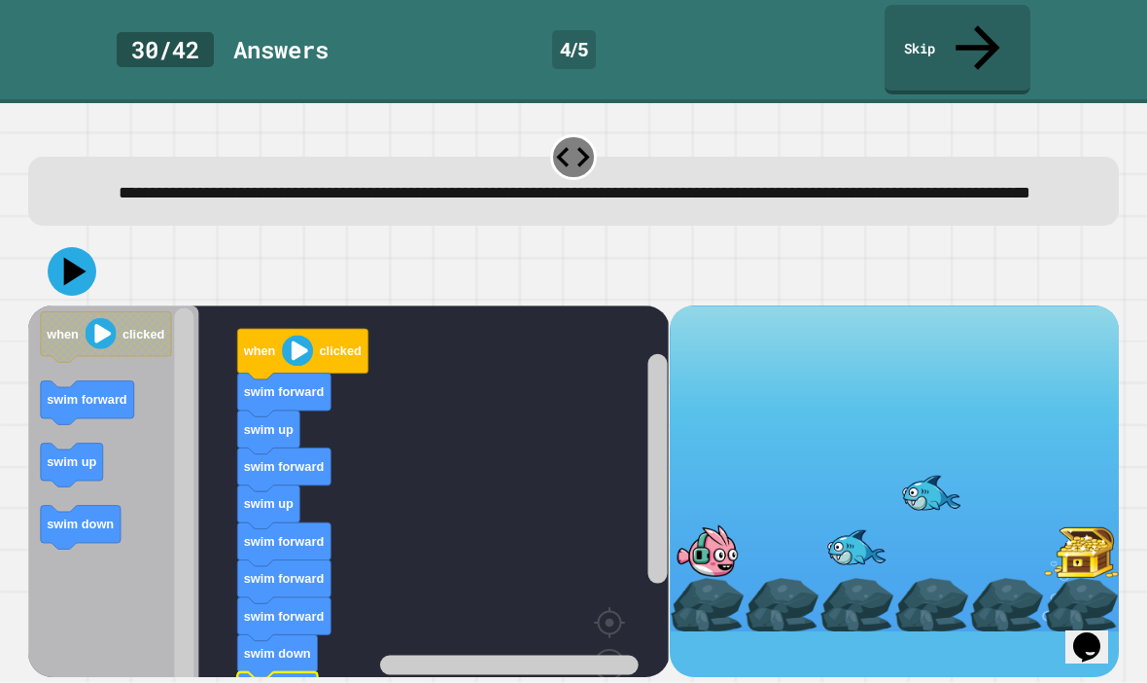
click at [296, 334] on image "Blockly Workspace" at bounding box center [298, 349] width 31 height 31
click at [74, 247] on icon at bounding box center [72, 271] width 49 height 49
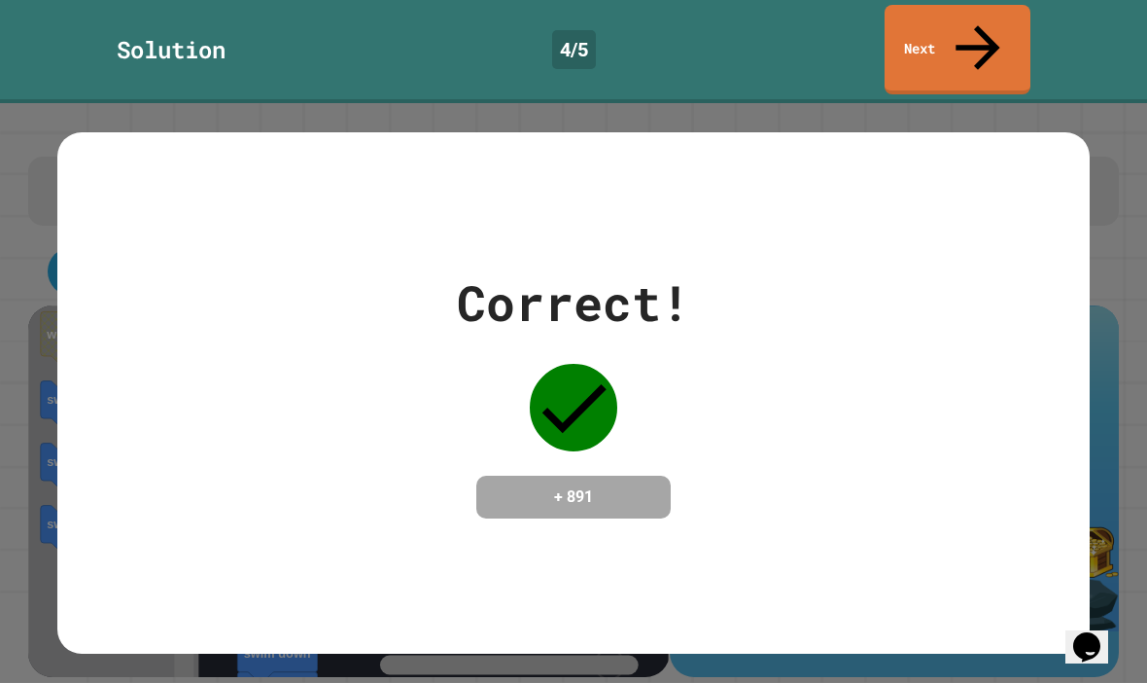
click at [976, 16] on link "Next" at bounding box center [958, 49] width 146 height 89
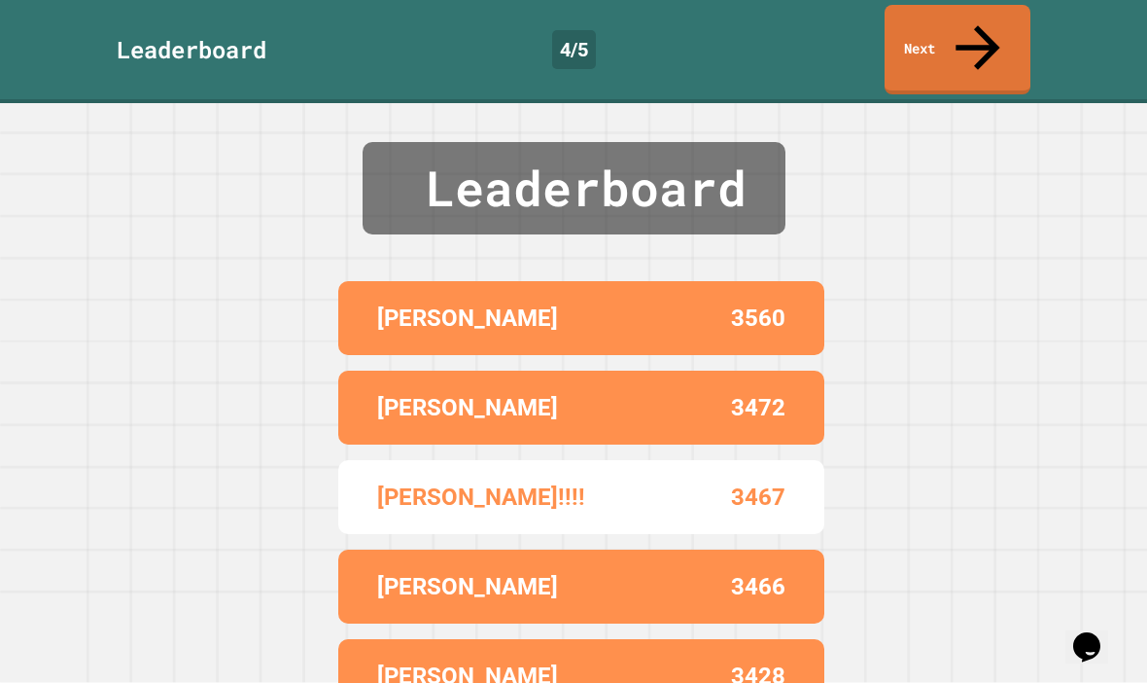
click at [950, 18] on link "Next" at bounding box center [958, 49] width 146 height 89
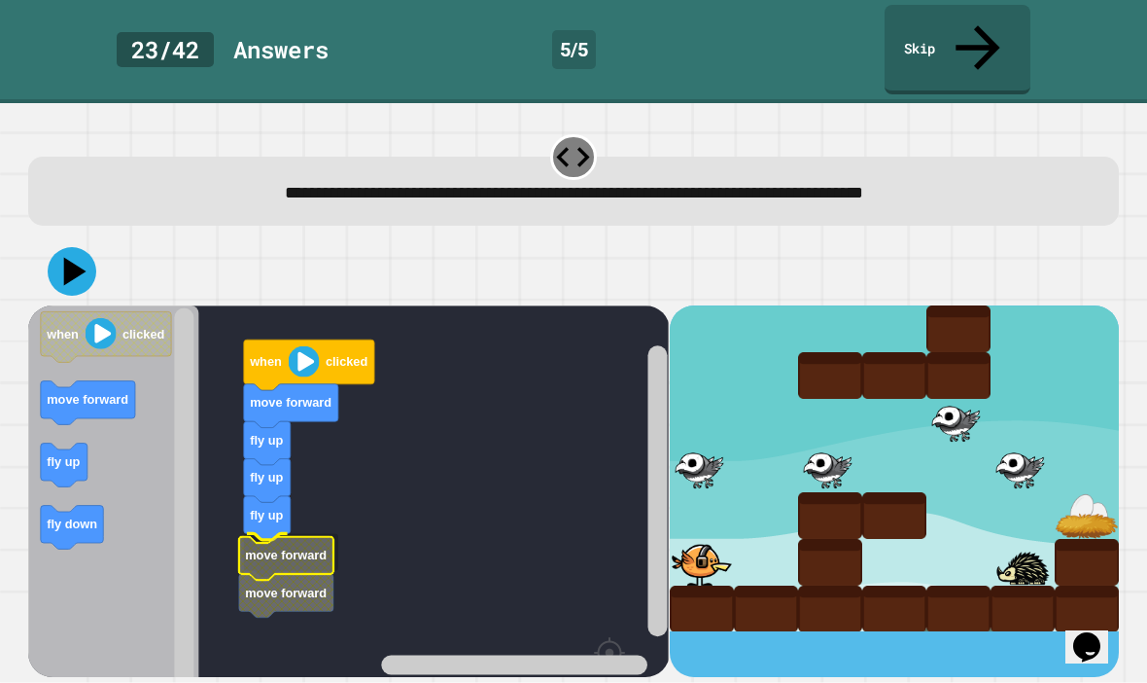
click at [285, 547] on text "move forward" at bounding box center [287, 554] width 82 height 15
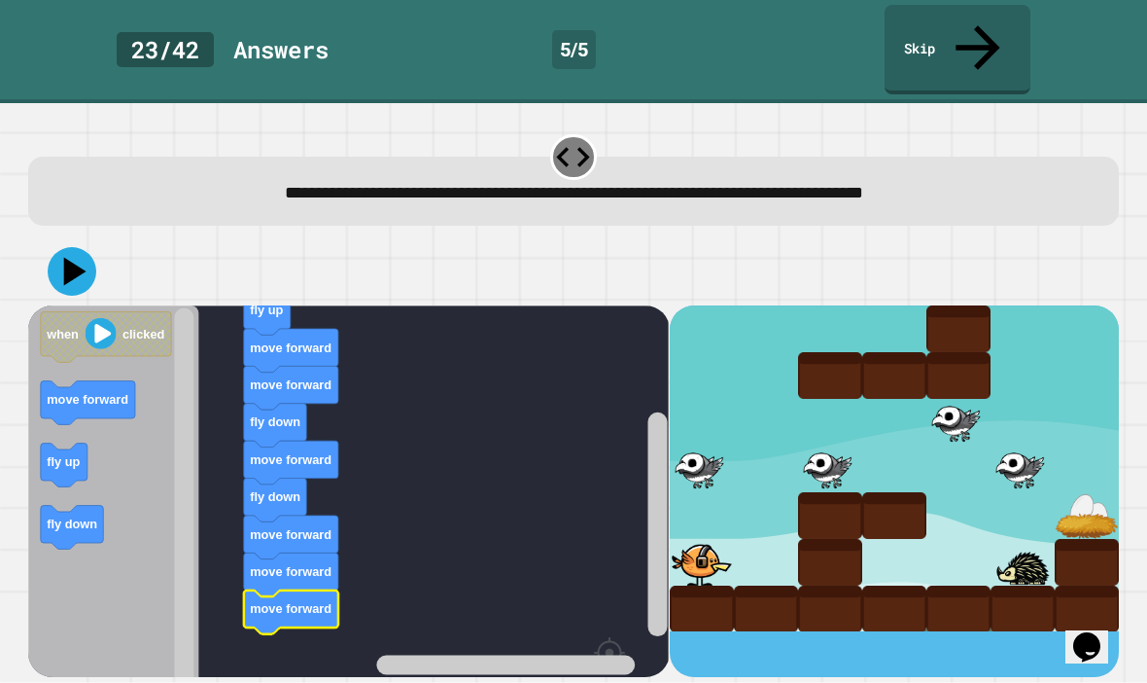
click at [75, 257] on icon at bounding box center [75, 271] width 22 height 28
click at [88, 247] on icon at bounding box center [72, 271] width 49 height 49
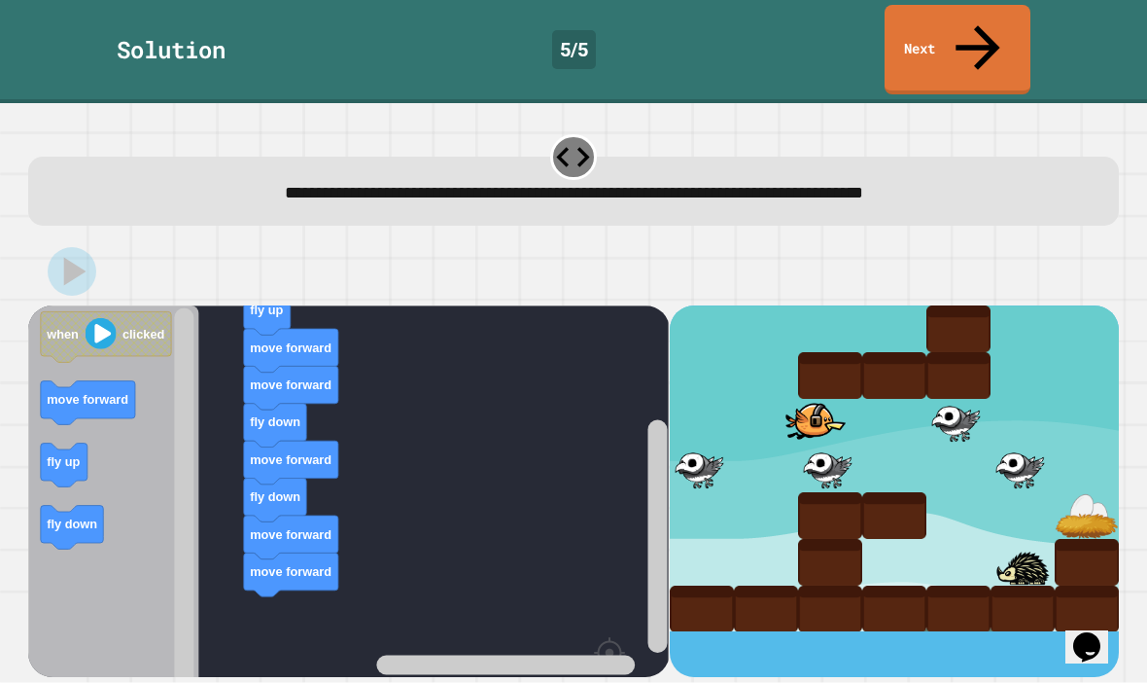
click at [974, 15] on icon at bounding box center [978, 48] width 66 height 66
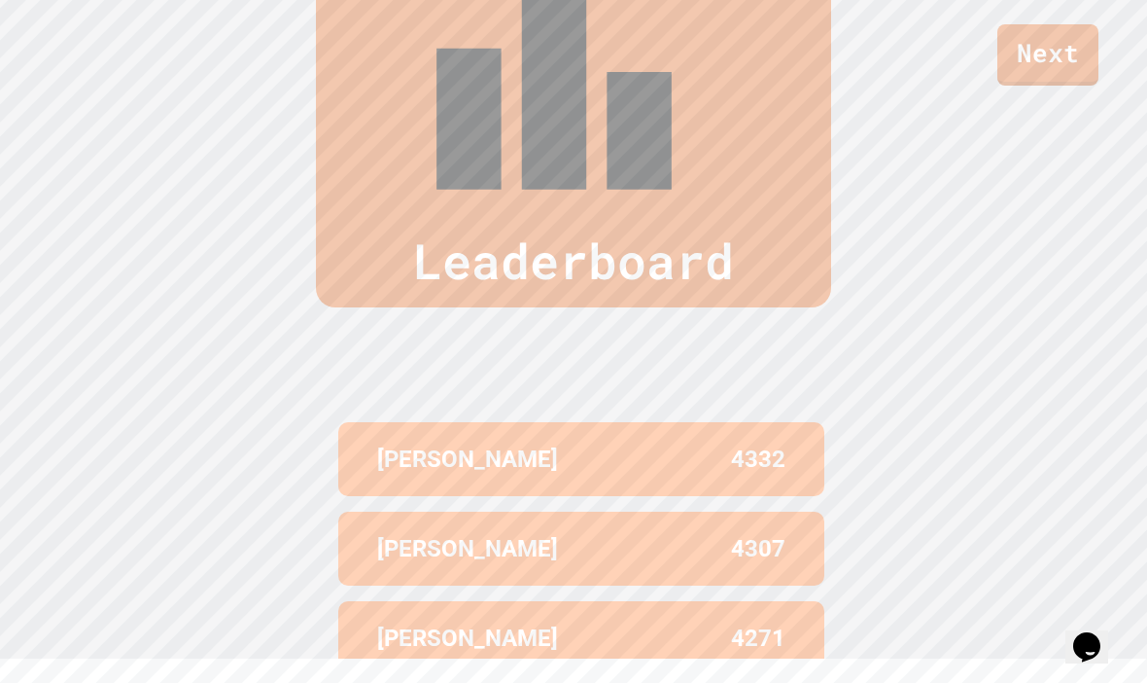
scroll to position [802, 0]
click at [824, 35] on div "Next" at bounding box center [573, 31] width 1147 height 110
click at [752, 70] on div "Next" at bounding box center [573, 31] width 1147 height 110
click at [1049, 59] on link "Next" at bounding box center [1048, 54] width 101 height 61
